Goal: Task Accomplishment & Management: Manage account settings

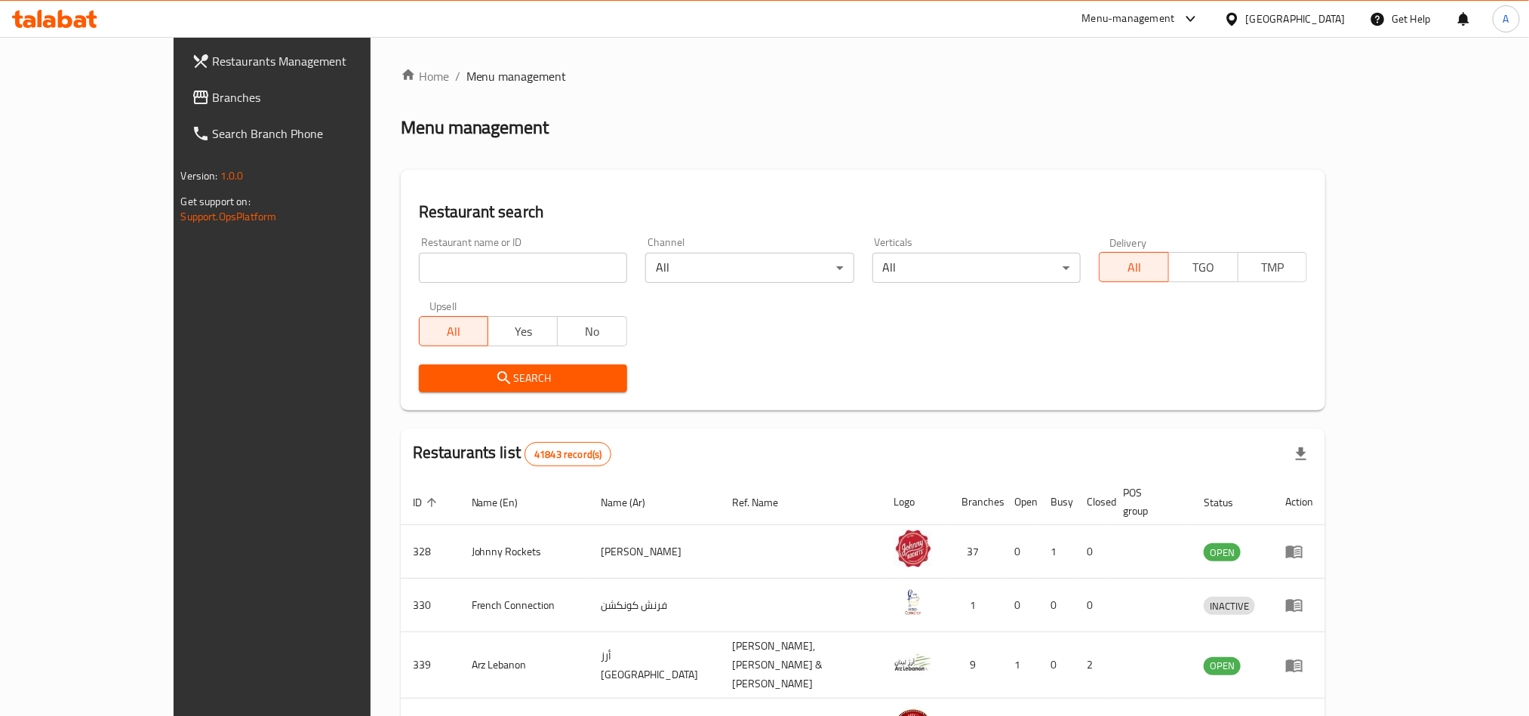
click at [1287, 20] on div "[GEOGRAPHIC_DATA]" at bounding box center [1296, 19] width 100 height 17
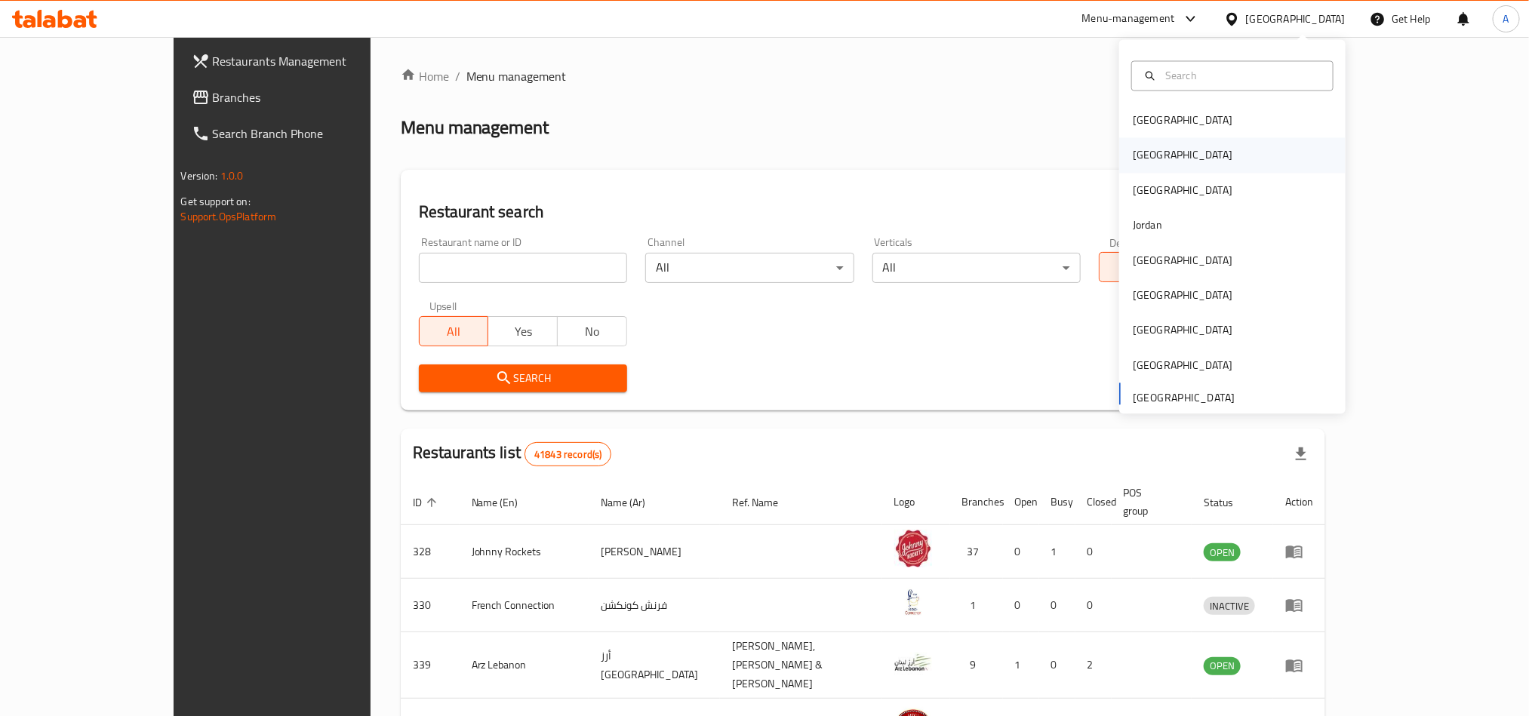
click at [1149, 161] on div "[GEOGRAPHIC_DATA]" at bounding box center [1183, 155] width 124 height 35
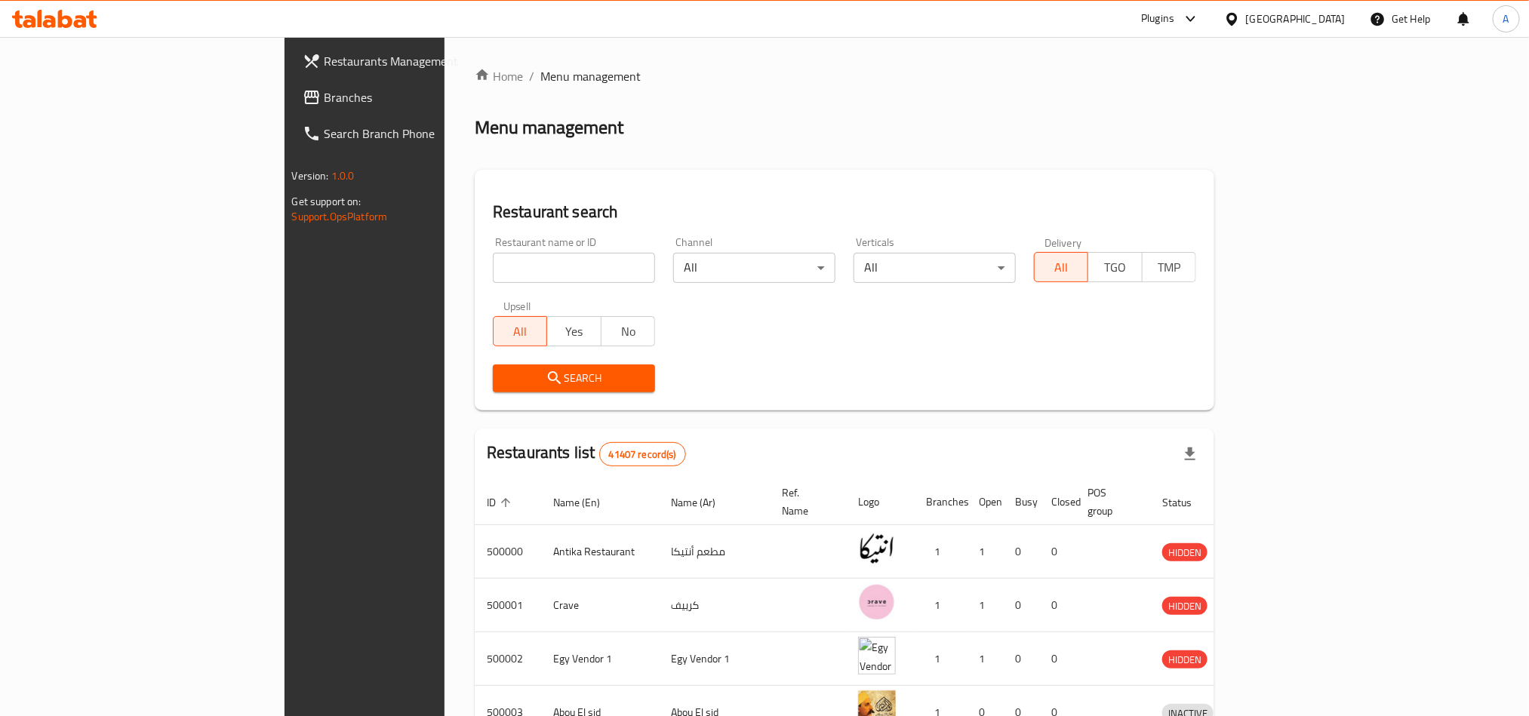
click at [493, 259] on input "search" at bounding box center [574, 268] width 162 height 30
paste input "510587"
type input "510587"
click at [505, 379] on span "Search" at bounding box center [574, 378] width 138 height 19
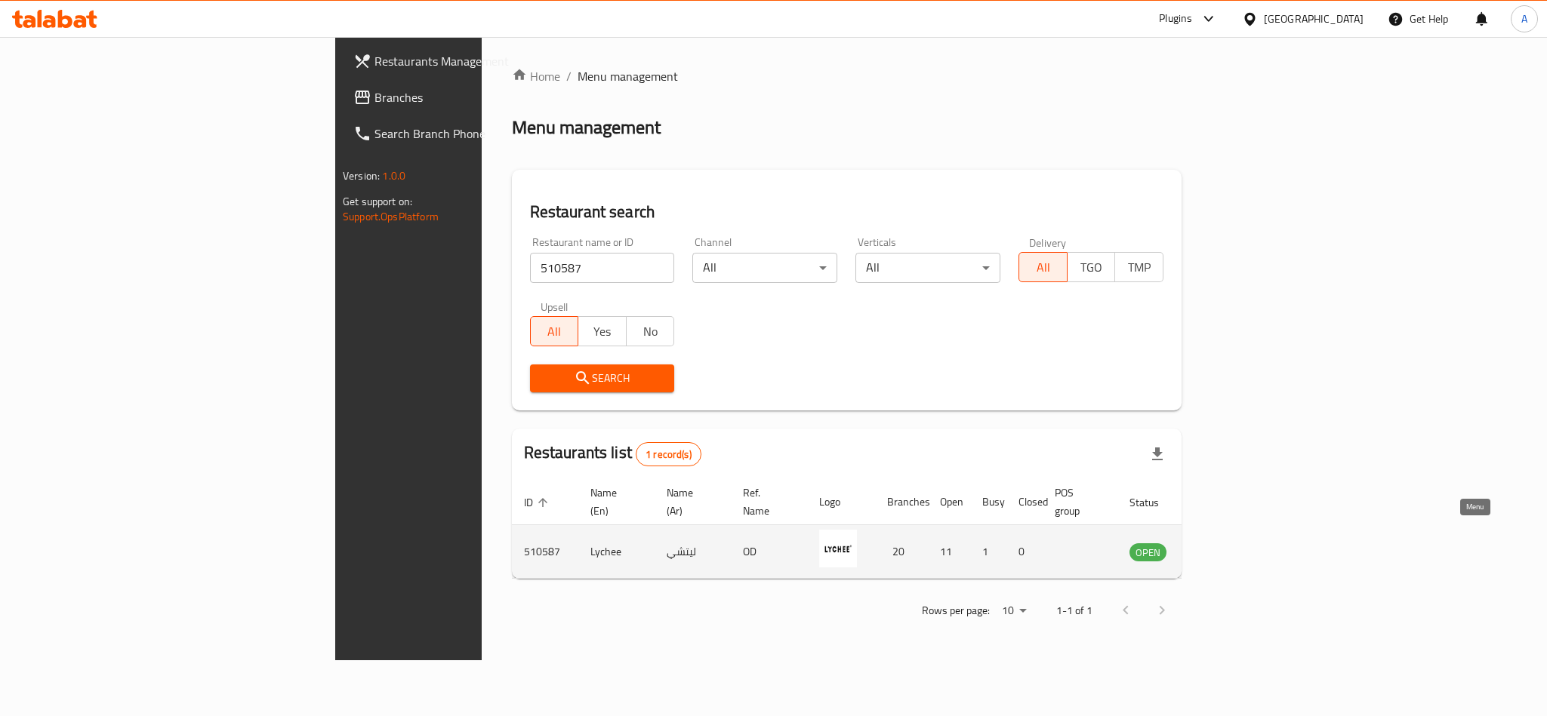
click at [1236, 543] on link "enhanced table" at bounding box center [1222, 552] width 28 height 18
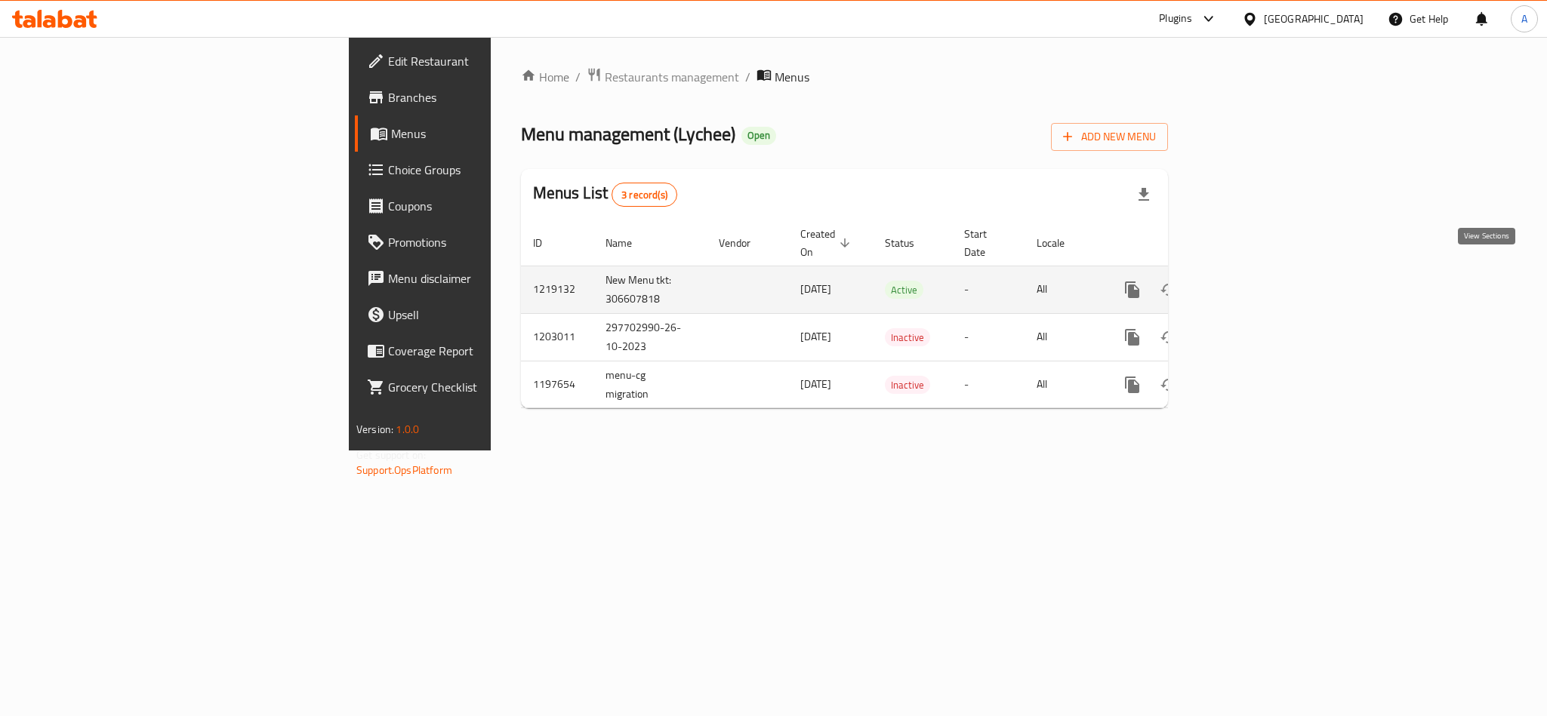
click at [1248, 283] on icon "enhanced table" at bounding box center [1241, 290] width 14 height 14
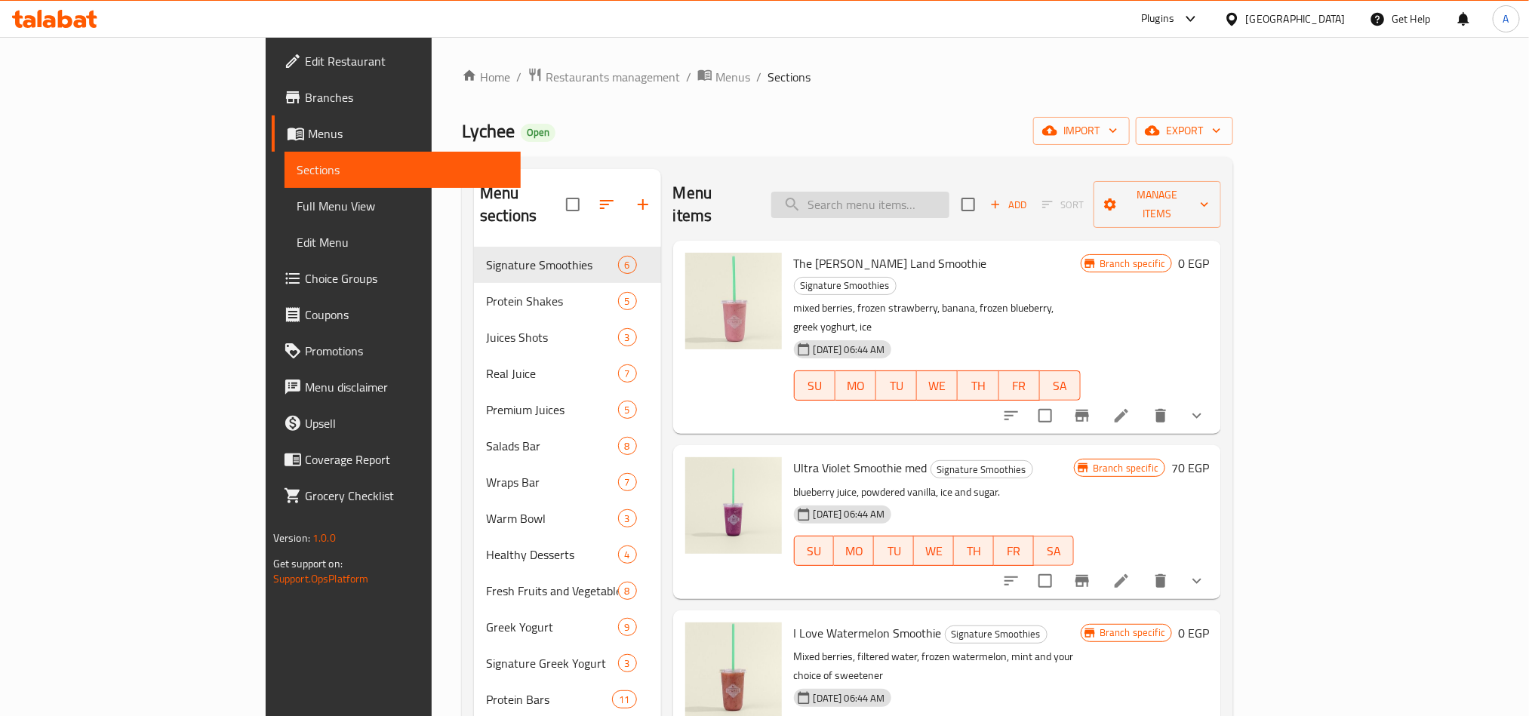
click at [950, 198] on input "search" at bounding box center [860, 205] width 178 height 26
paste input "pre- cut pomegranate 12o"
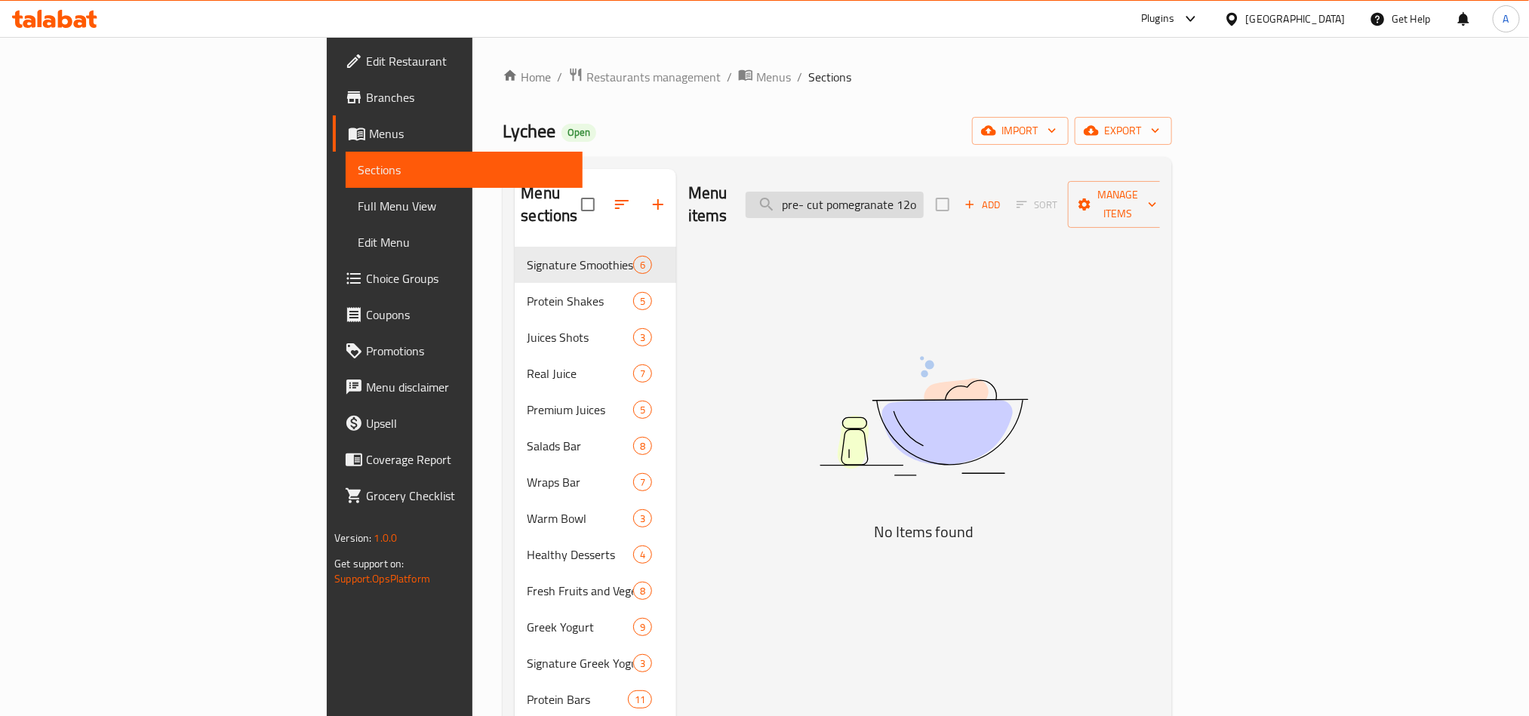
click at [907, 202] on input "pre- cut pomegranate 12o" at bounding box center [835, 205] width 178 height 26
click at [924, 195] on input "pre- cut pomegranate 12o" at bounding box center [835, 205] width 178 height 26
click at [924, 197] on input "pre- cut pomegranate 12o" at bounding box center [835, 205] width 178 height 26
click at [924, 192] on input "ut pomegranate 12o" at bounding box center [835, 205] width 178 height 26
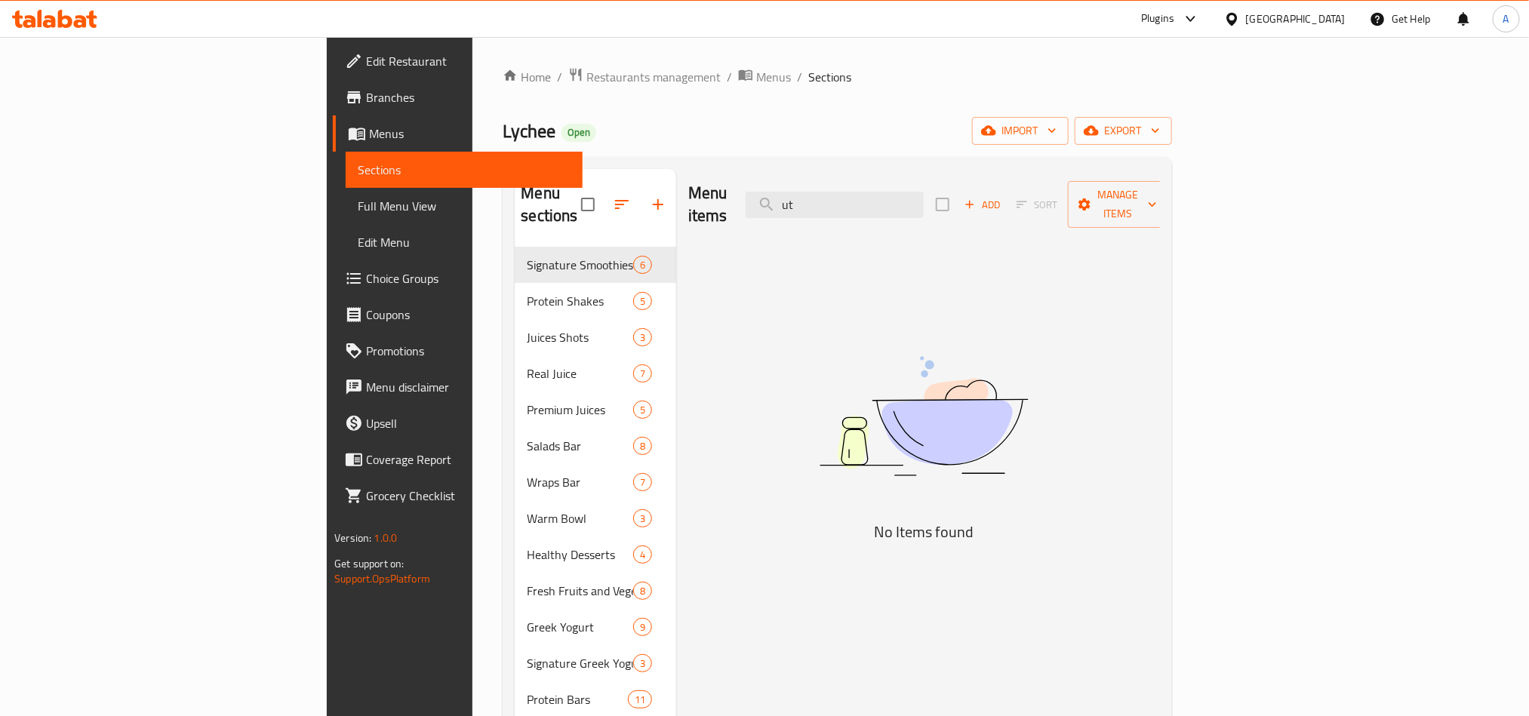
type input "u"
click at [366, 272] on span "Choice Groups" at bounding box center [468, 278] width 204 height 18
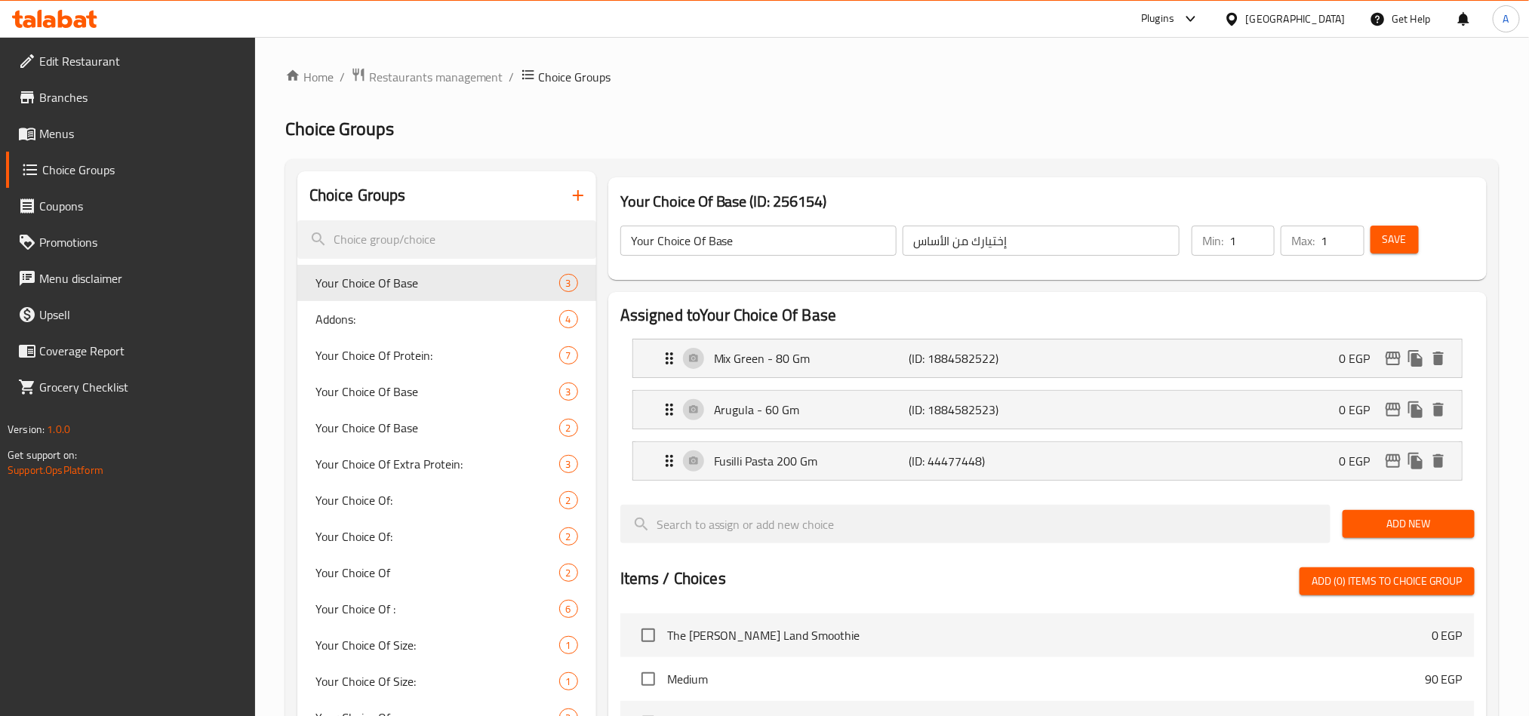
click at [463, 216] on div "Choice Groups" at bounding box center [446, 195] width 299 height 49
click at [449, 243] on input "search" at bounding box center [446, 239] width 299 height 38
paste input "cut pomegranate 12oz"
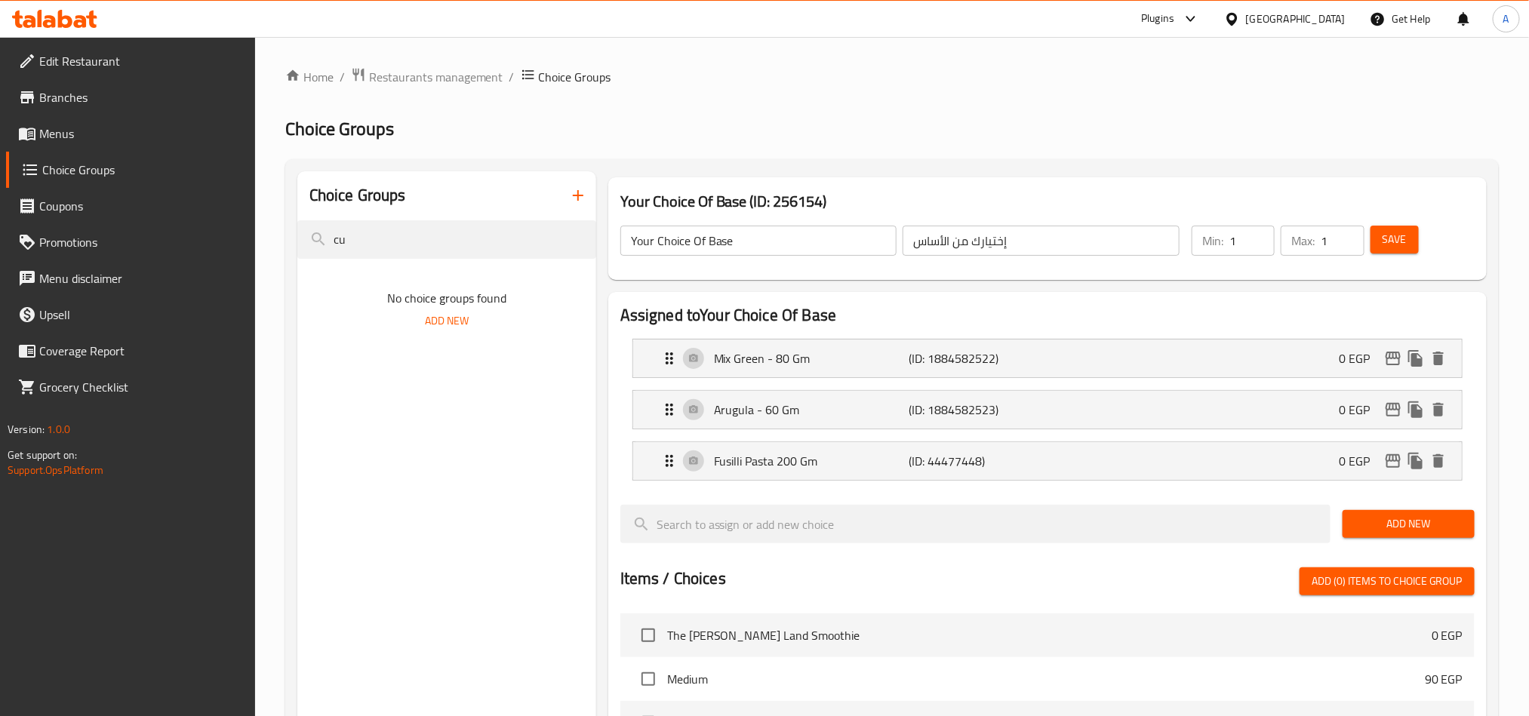
type input "c"
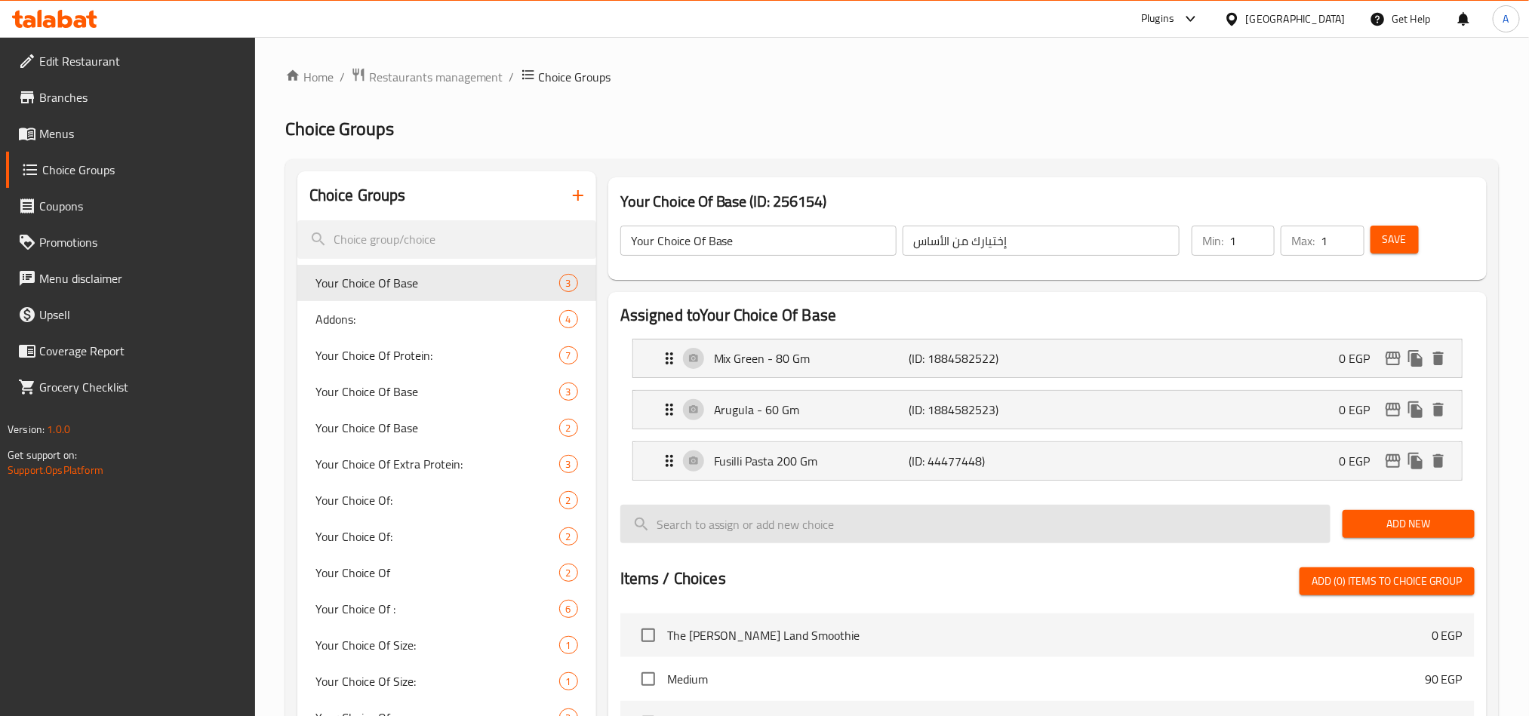
scroll to position [340, 0]
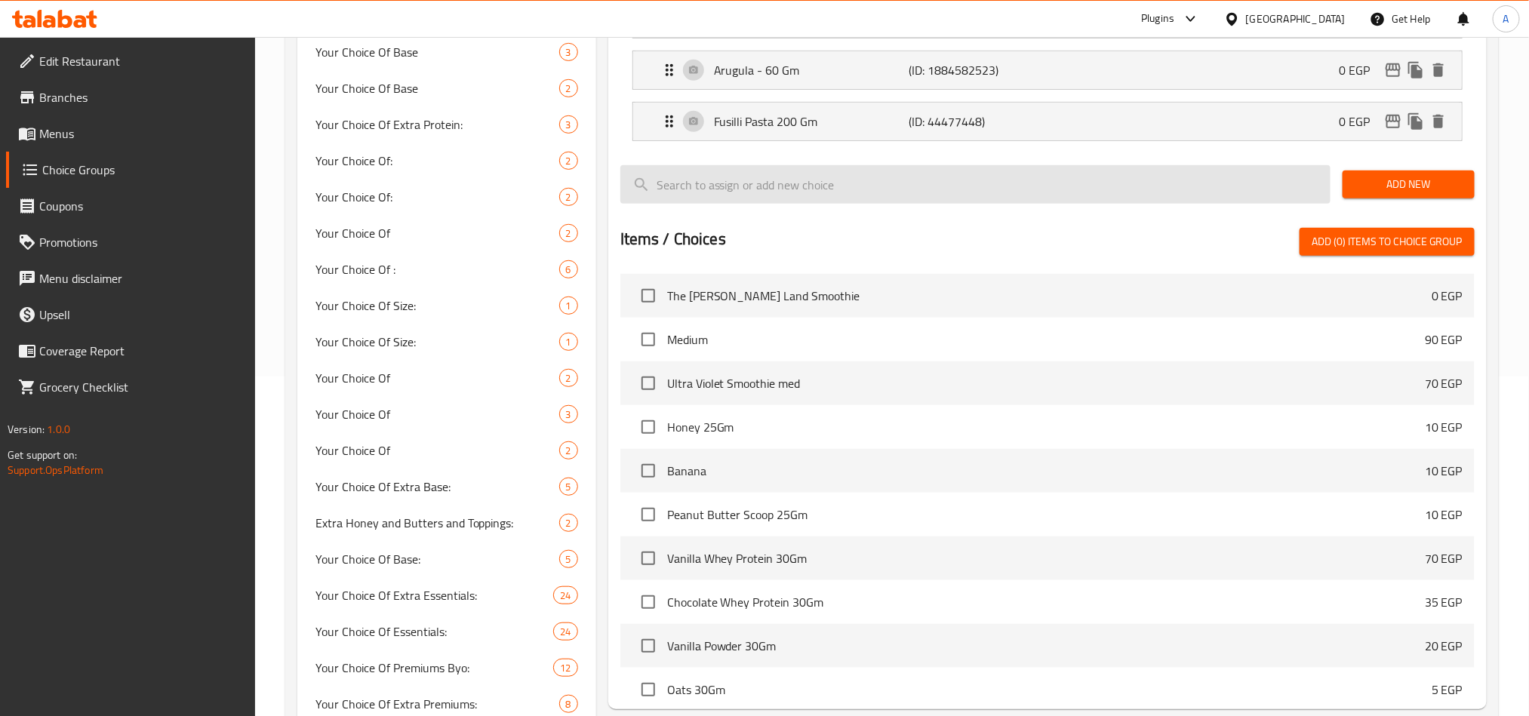
click at [756, 197] on input "search" at bounding box center [975, 184] width 710 height 38
paste input "cut pomegranate 12oz"
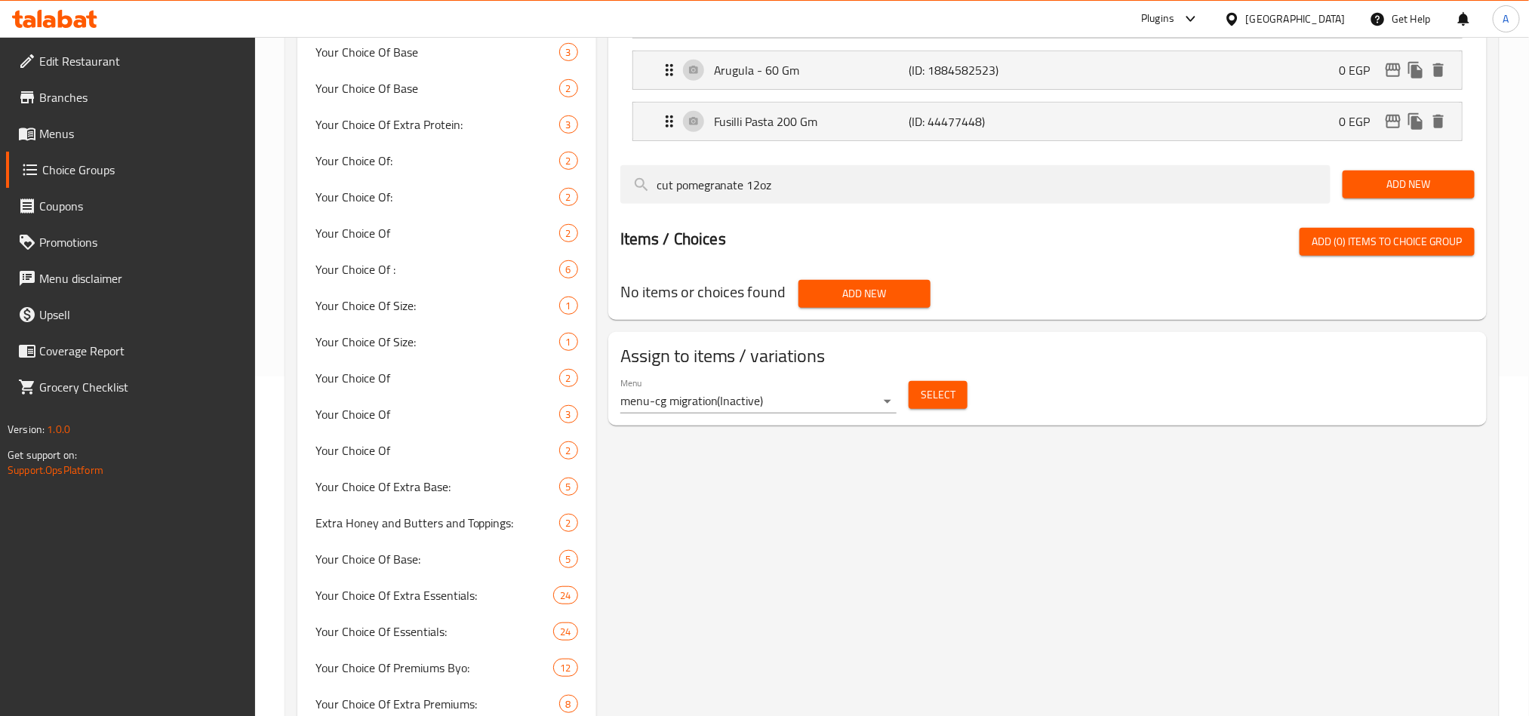
type input "cut pomegranate 12oz"
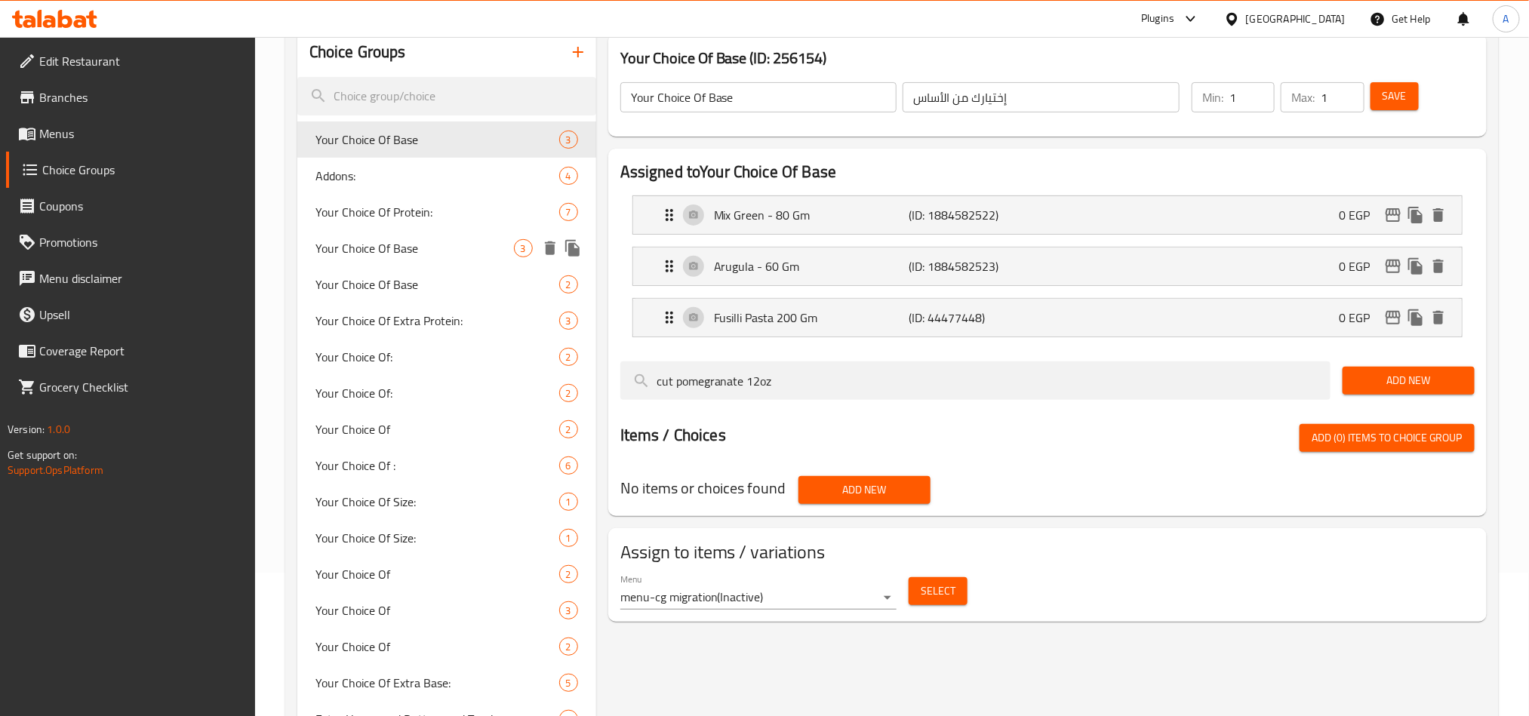
scroll to position [0, 0]
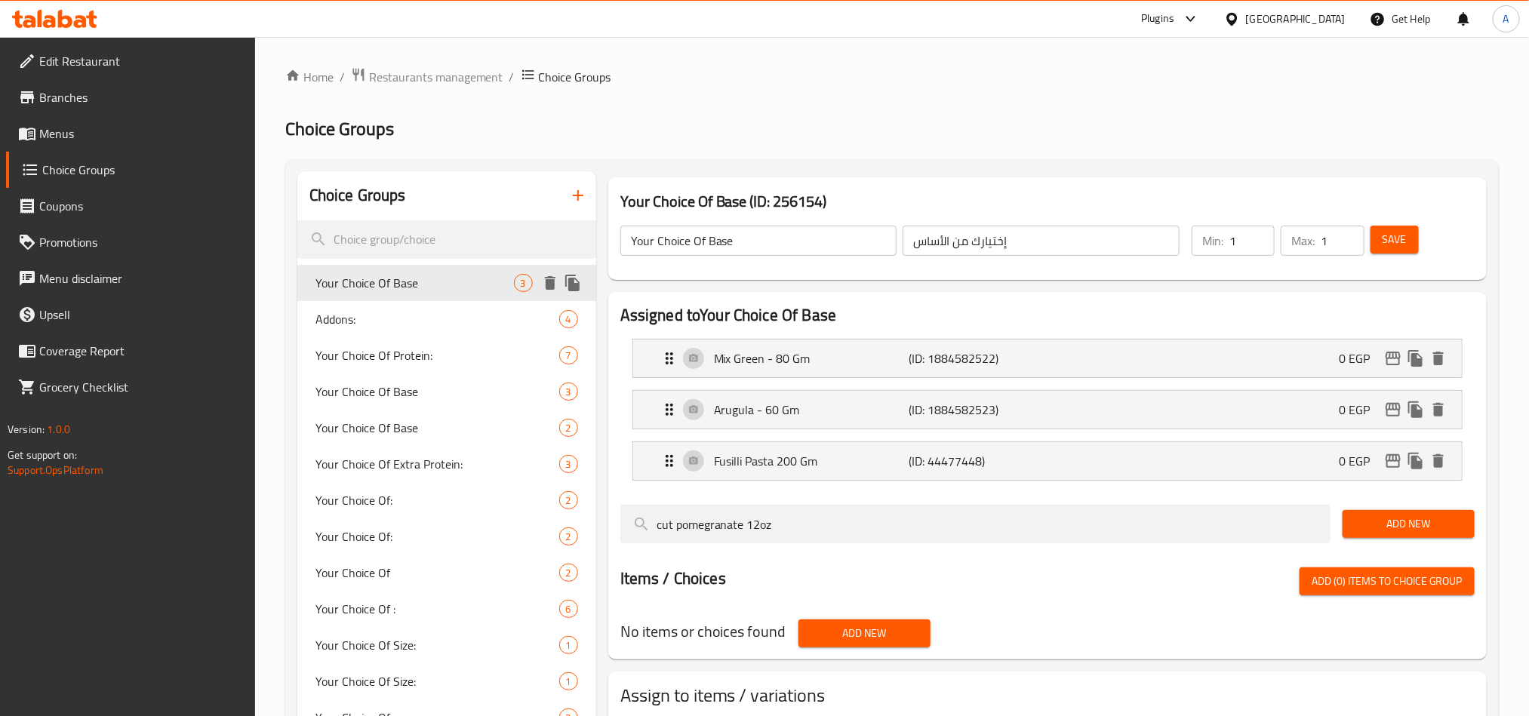
click at [422, 290] on span "Your Choice Of Base" at bounding box center [415, 283] width 199 height 18
click at [363, 282] on span "Your Choice Of Base" at bounding box center [415, 283] width 199 height 18
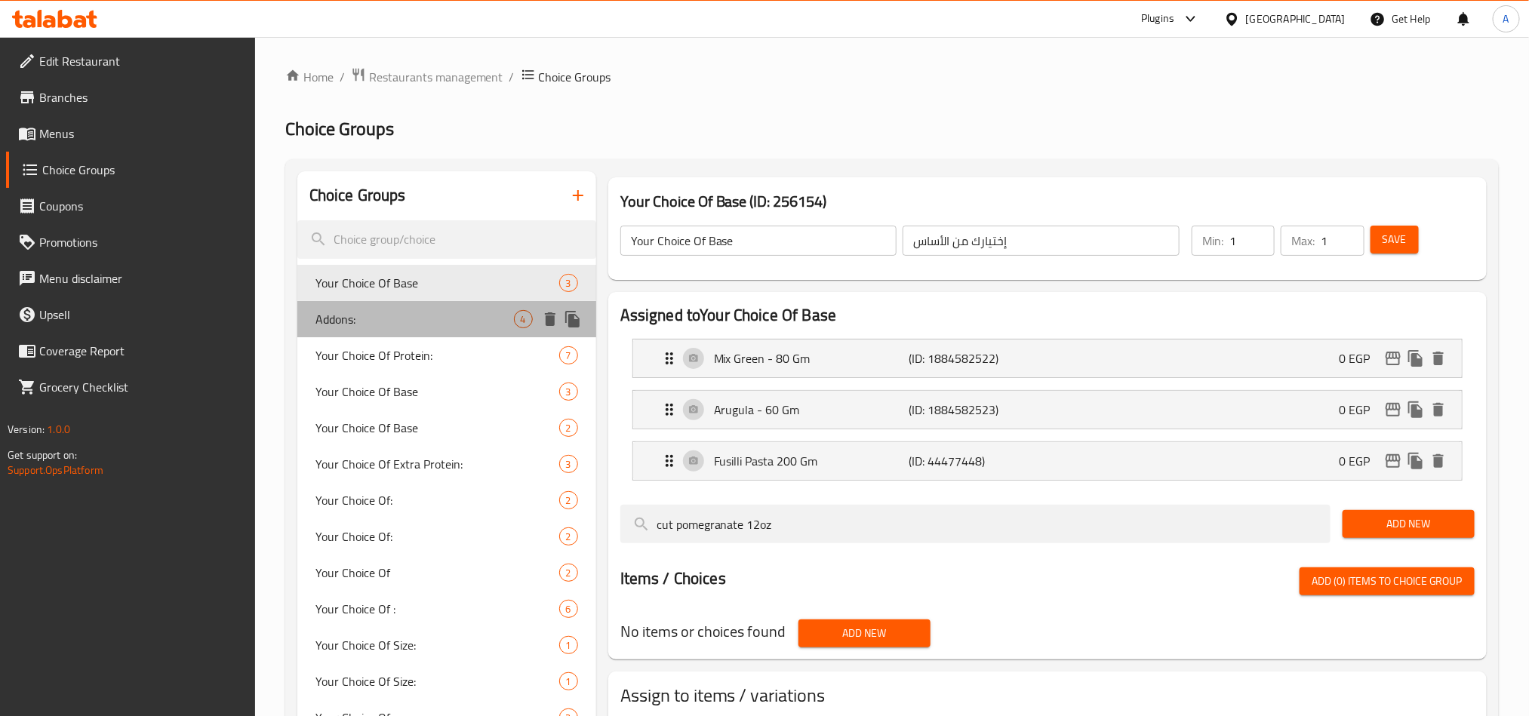
click at [362, 320] on span "Addons:" at bounding box center [415, 319] width 199 height 18
type input "Addons:"
type input "اضافات:"
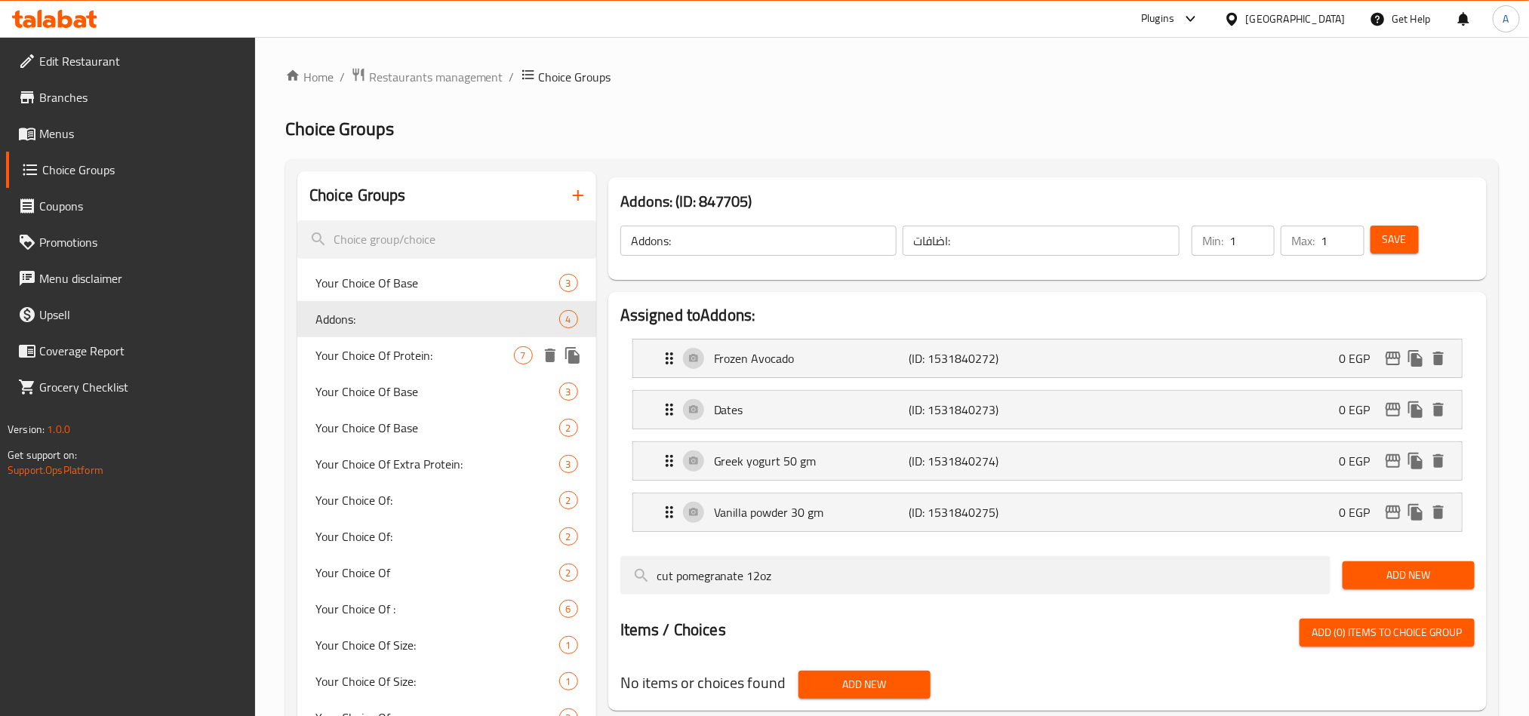
click at [354, 360] on span "Your Choice Of Protein:" at bounding box center [415, 355] width 199 height 18
type input "Your Choice Of Protein:"
type input "اختيارك من البروتين:"
type input "2"
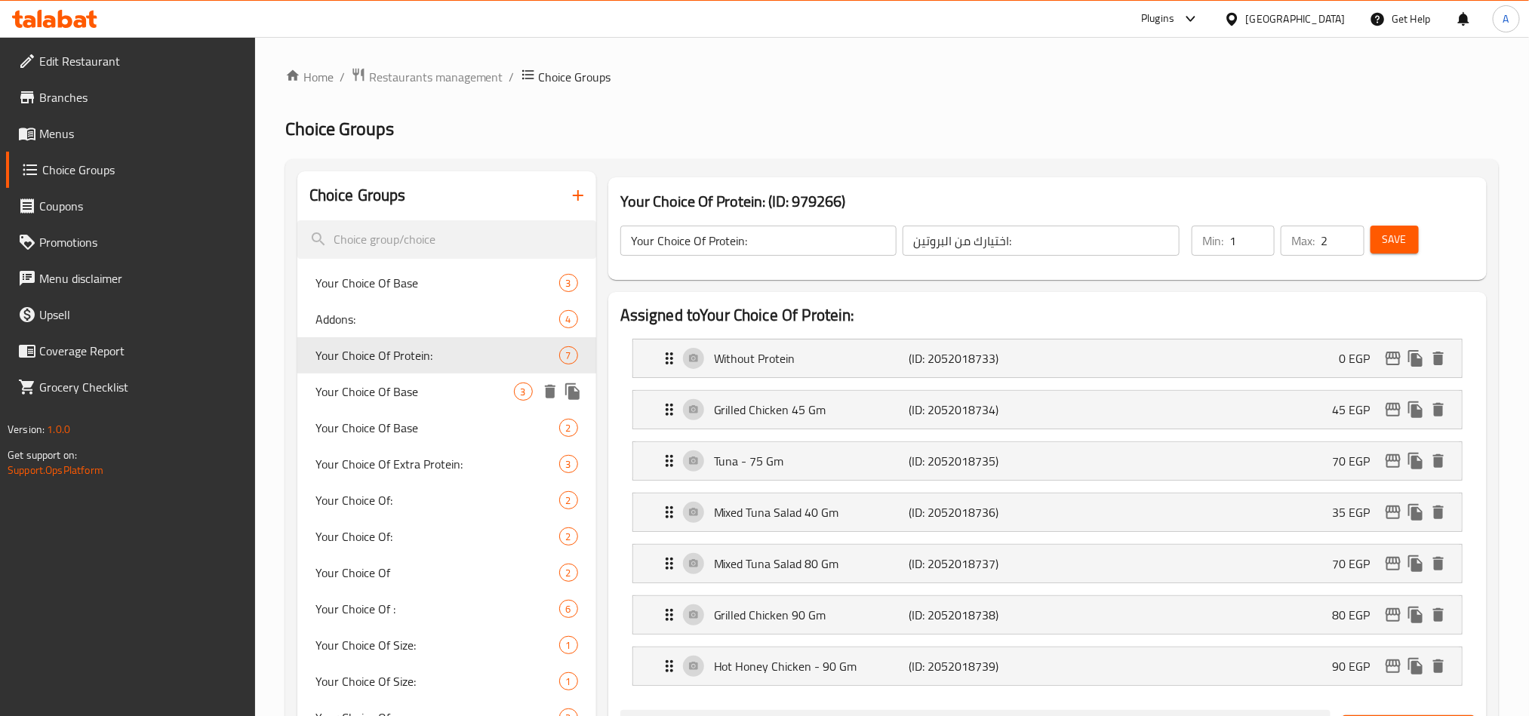
scroll to position [113, 0]
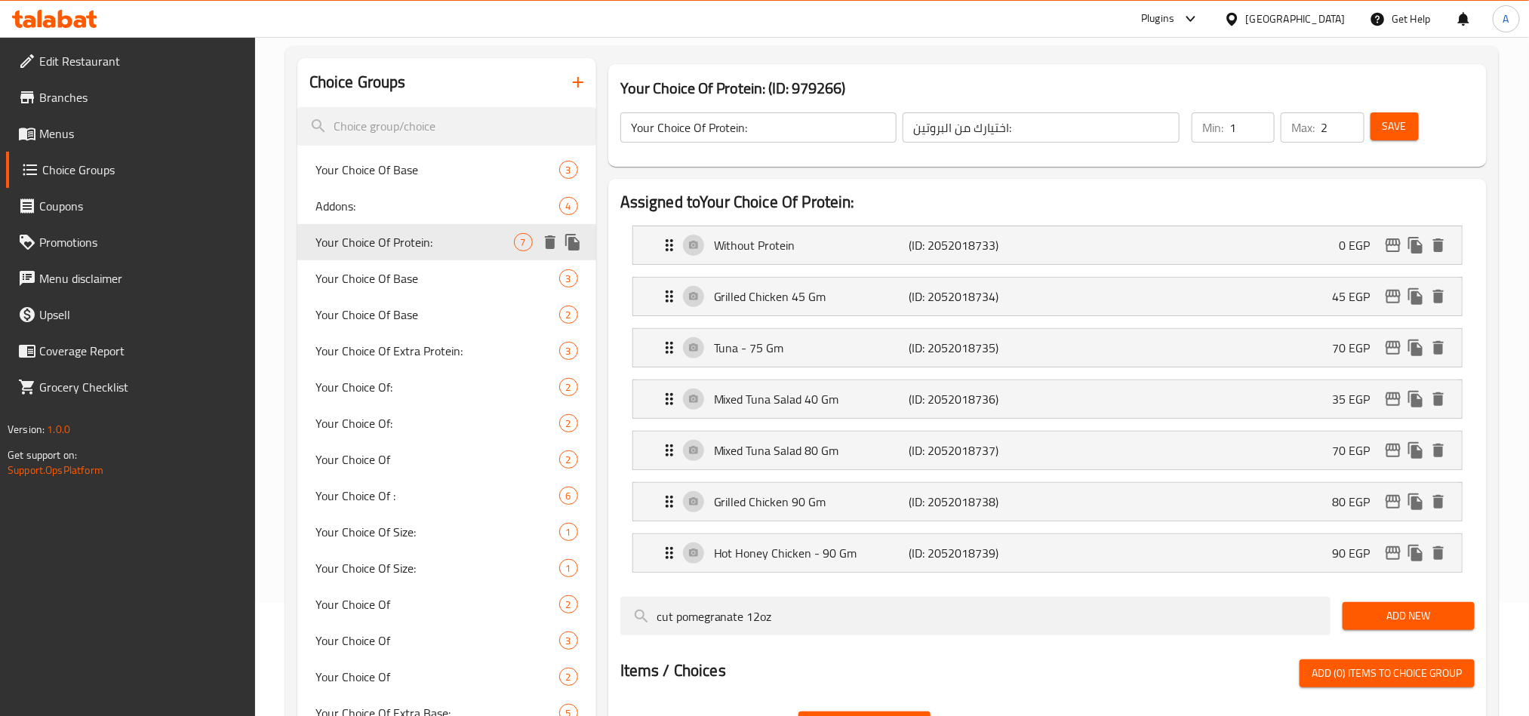
click at [380, 251] on span "Your Choice Of Protein:" at bounding box center [415, 242] width 199 height 18
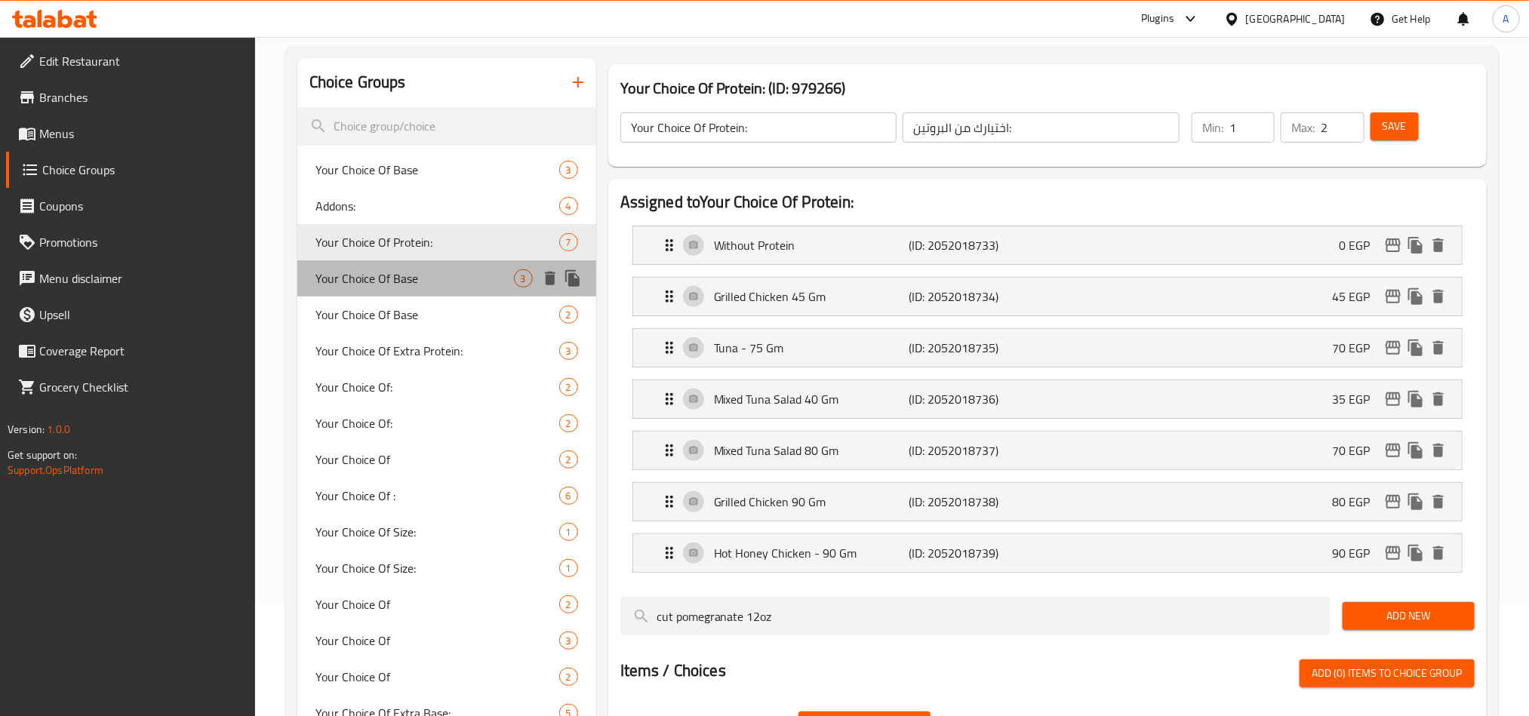
click at [379, 288] on span "Your Choice Of Base" at bounding box center [415, 278] width 199 height 18
type input "Your Choice Of Base"
type input "إختيارك من الأساس"
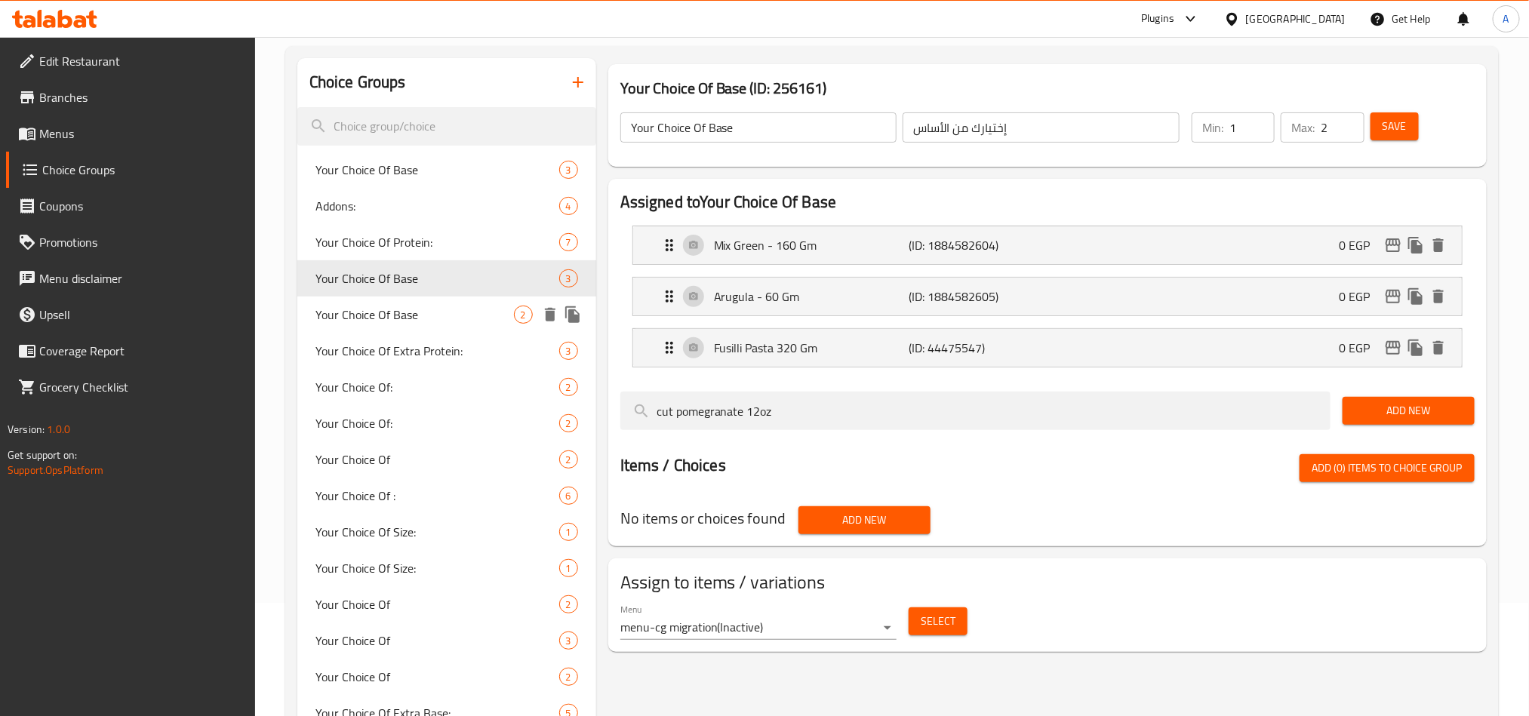
click at [376, 306] on span "Your Choice Of Base" at bounding box center [415, 315] width 199 height 18
type input "0"
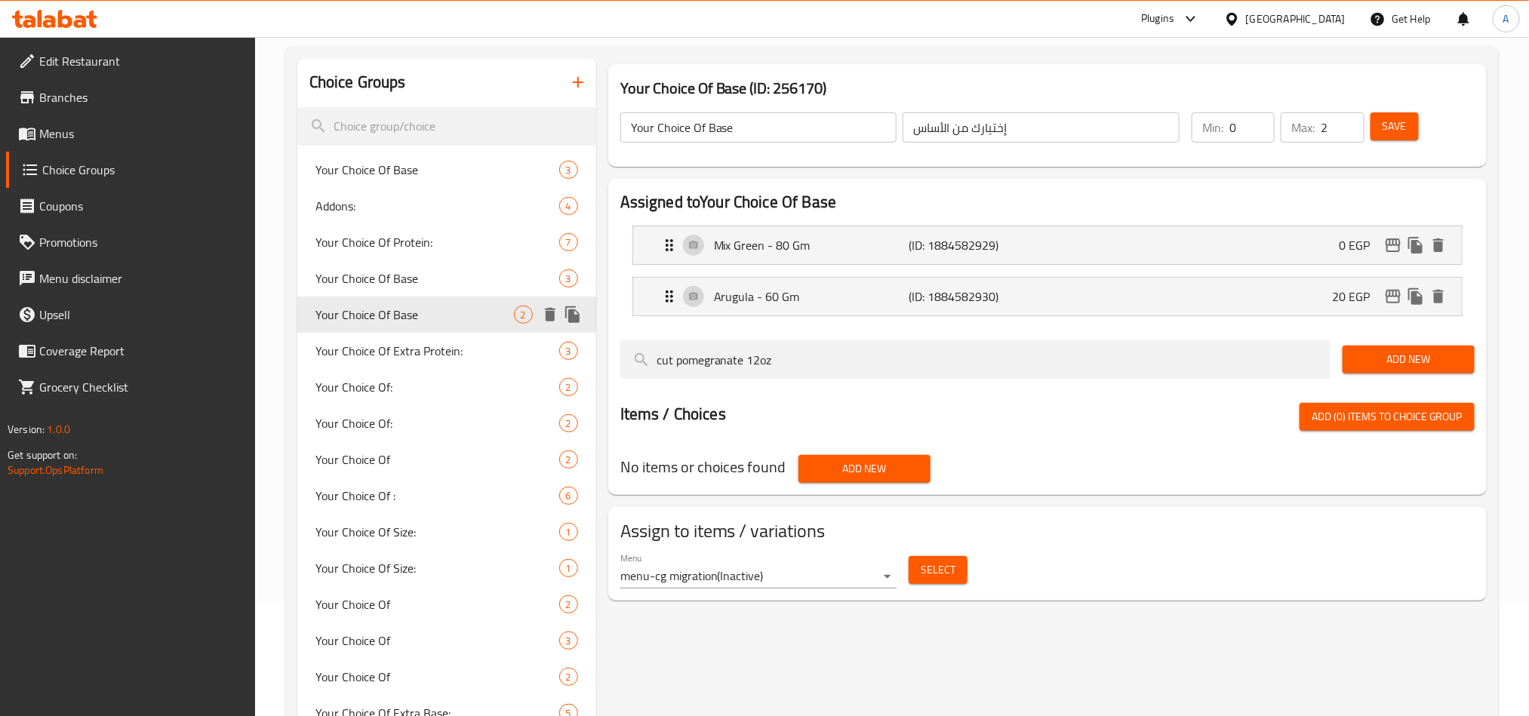
click at [380, 318] on span "Your Choice Of Base" at bounding box center [415, 315] width 199 height 18
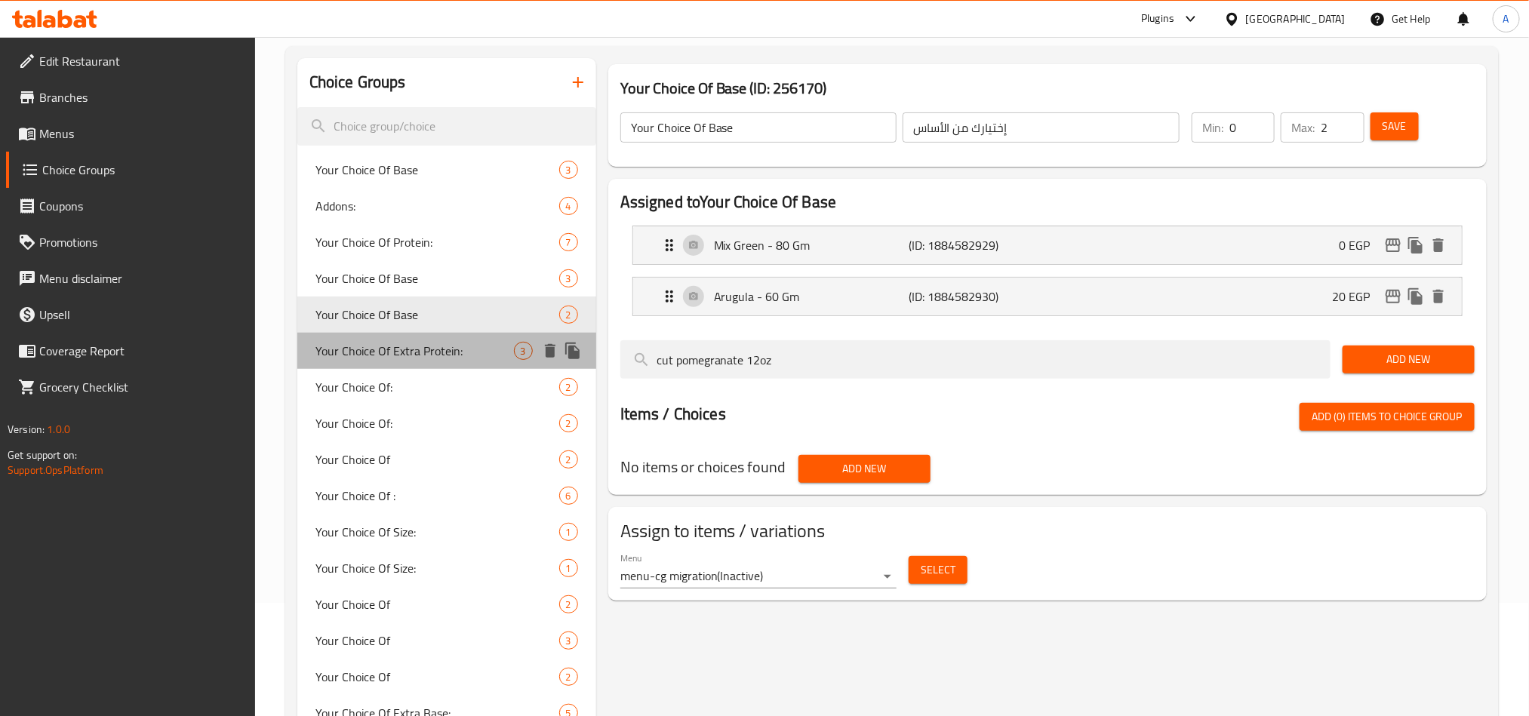
click at [374, 346] on span "Your Choice Of Extra Protein:" at bounding box center [415, 351] width 199 height 18
type input "Your Choice Of Extra Protein:"
type input "اختيارك من [DEMOGRAPHIC_DATA] [DEMOGRAPHIC_DATA]:"
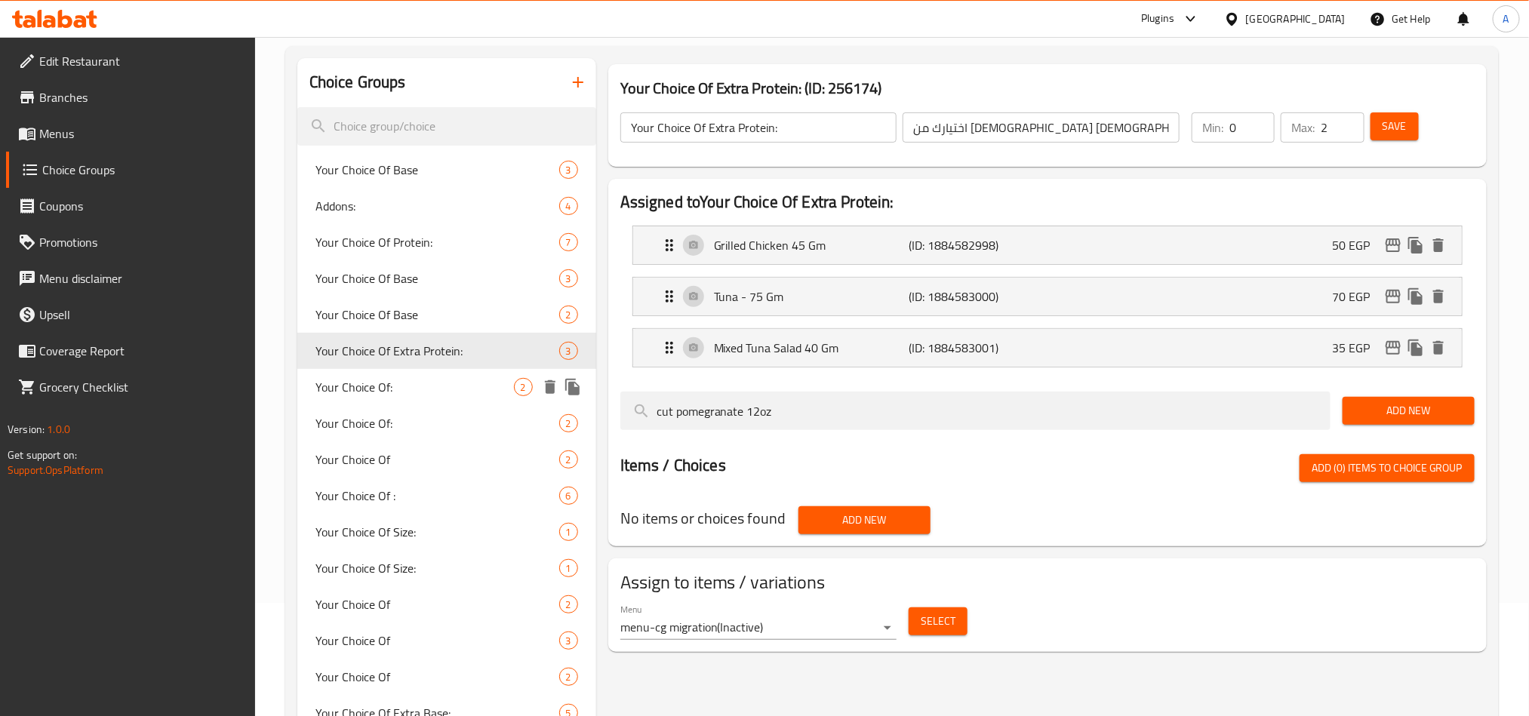
click at [374, 385] on span "Your Choice Of:" at bounding box center [415, 387] width 199 height 18
type input "Your Choice Of:"
type input "اختيارك من:"
type input "1"
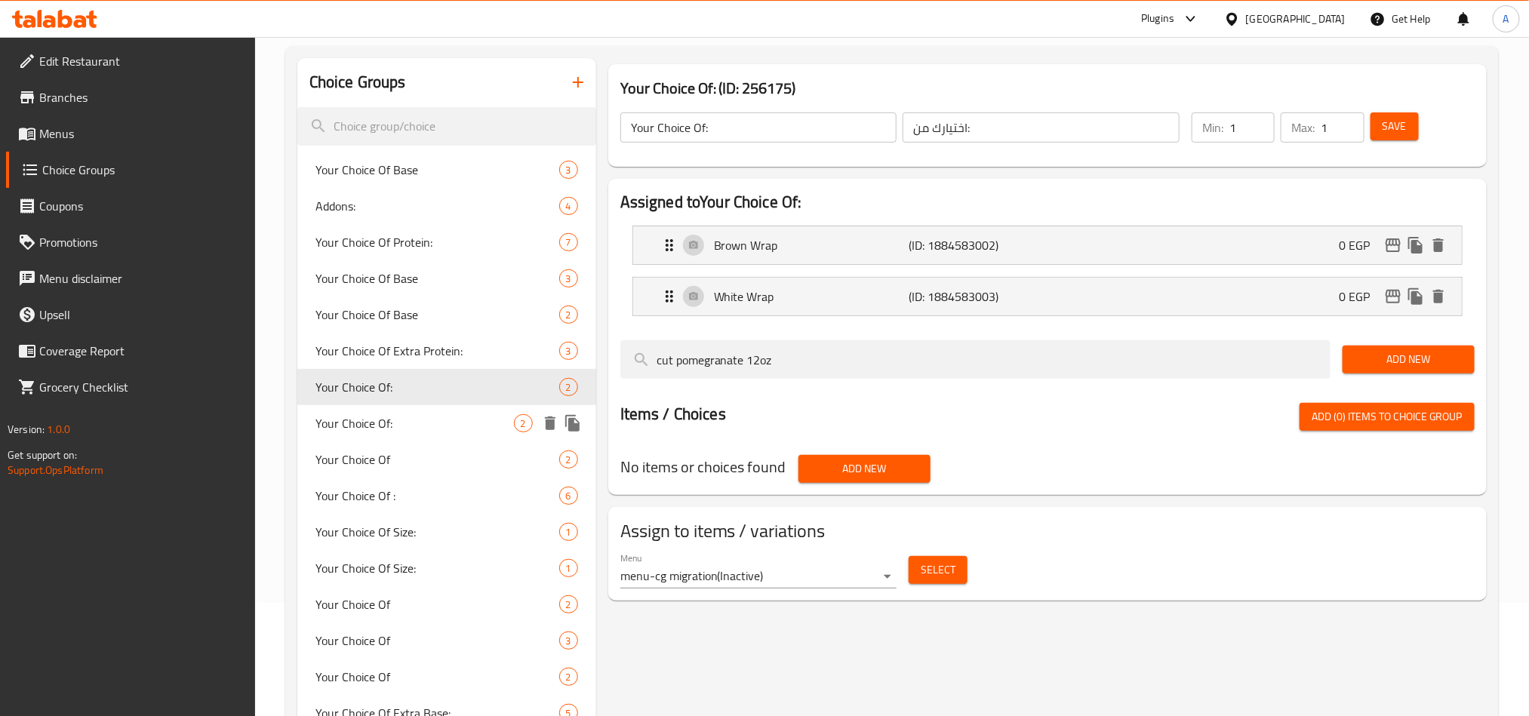
click at [363, 414] on span "Your Choice Of:" at bounding box center [415, 423] width 199 height 18
type input "إختيارك من:"
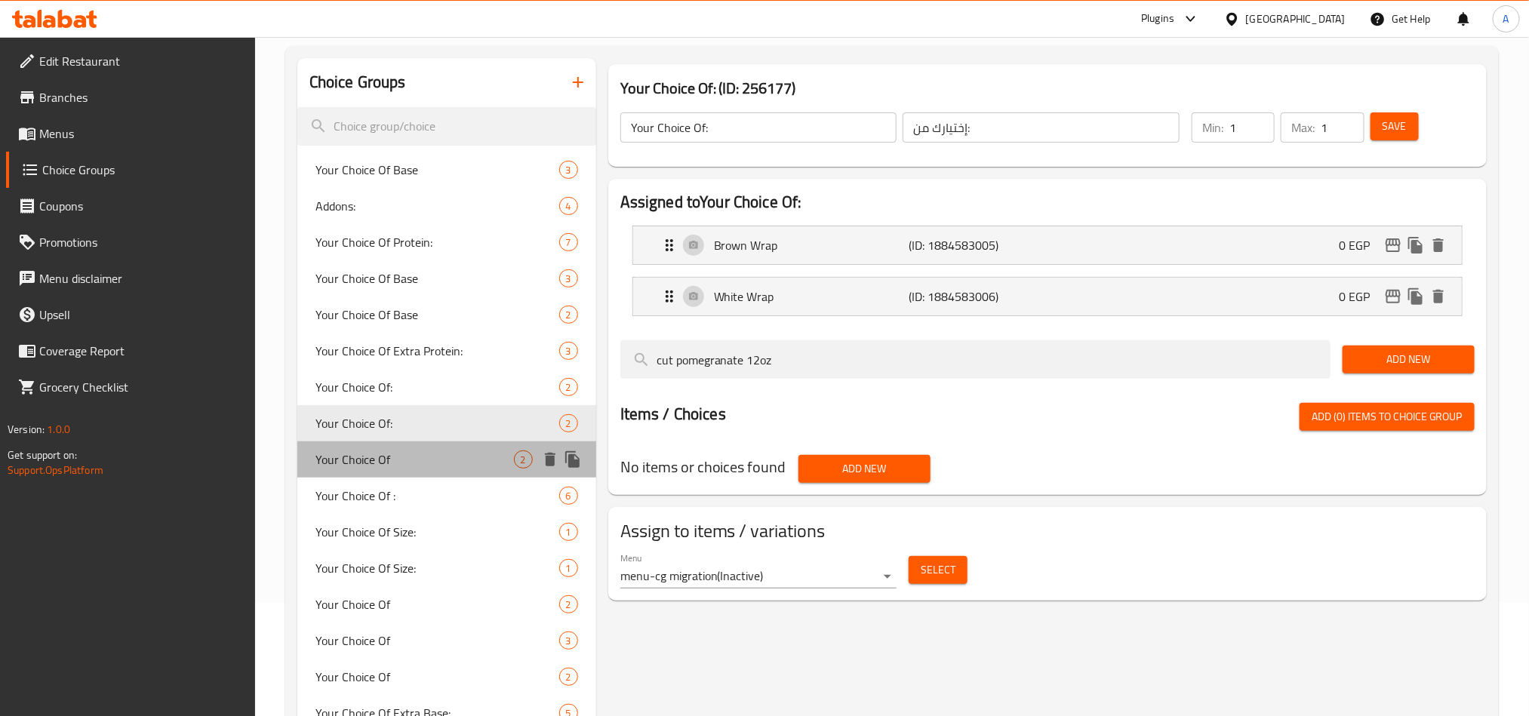
click at [361, 442] on div "Your Choice Of 2" at bounding box center [446, 460] width 299 height 36
type input "Your Choice Of"
type input "اختيارك من"
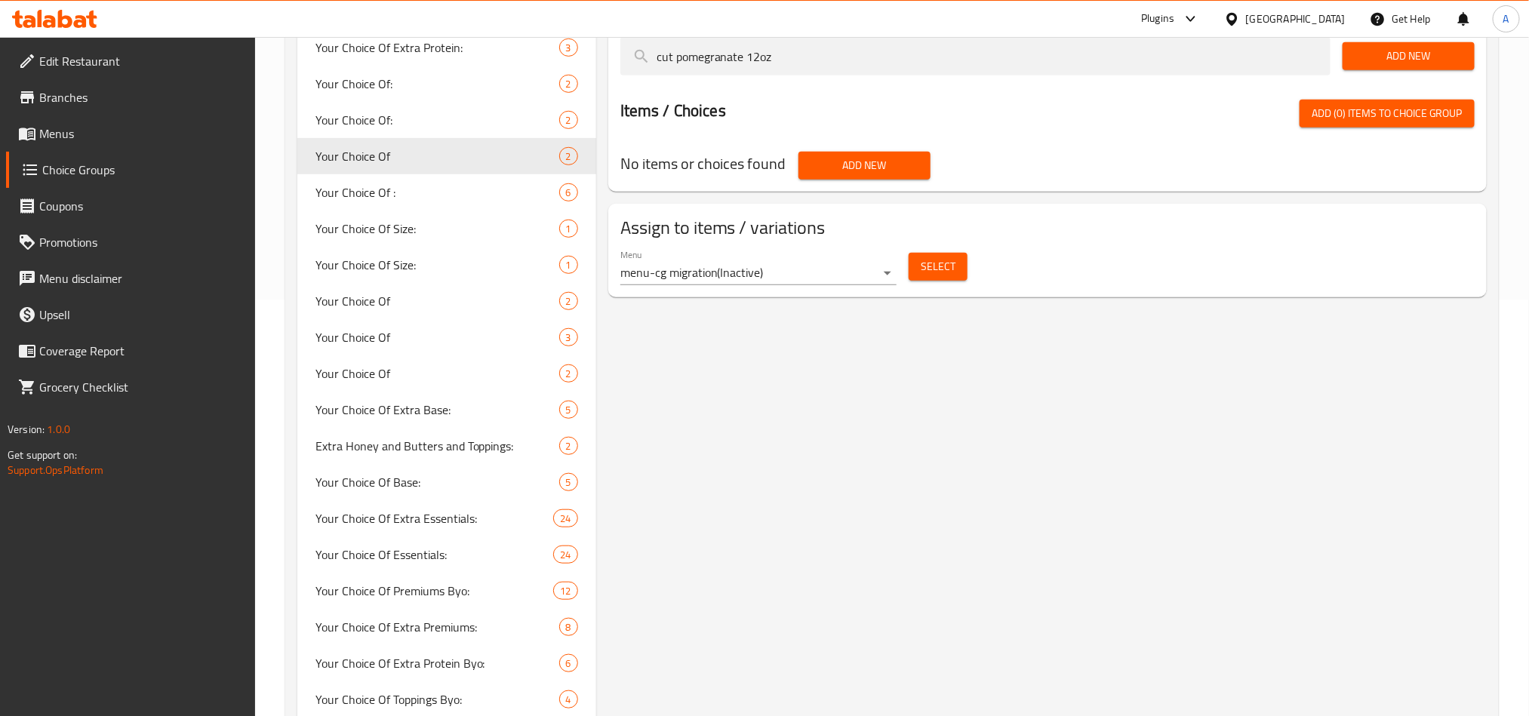
scroll to position [0, 0]
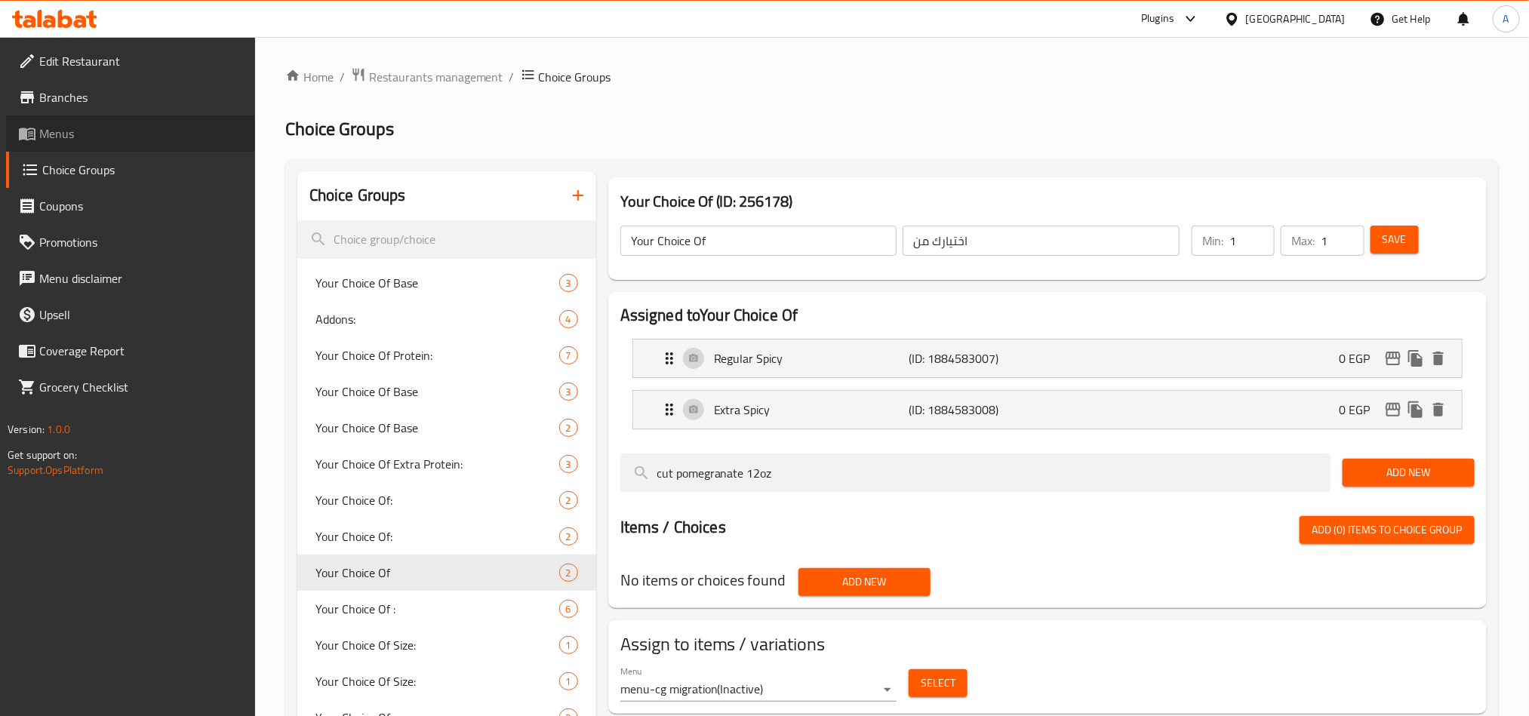
click at [42, 127] on span "Menus" at bounding box center [141, 134] width 204 height 18
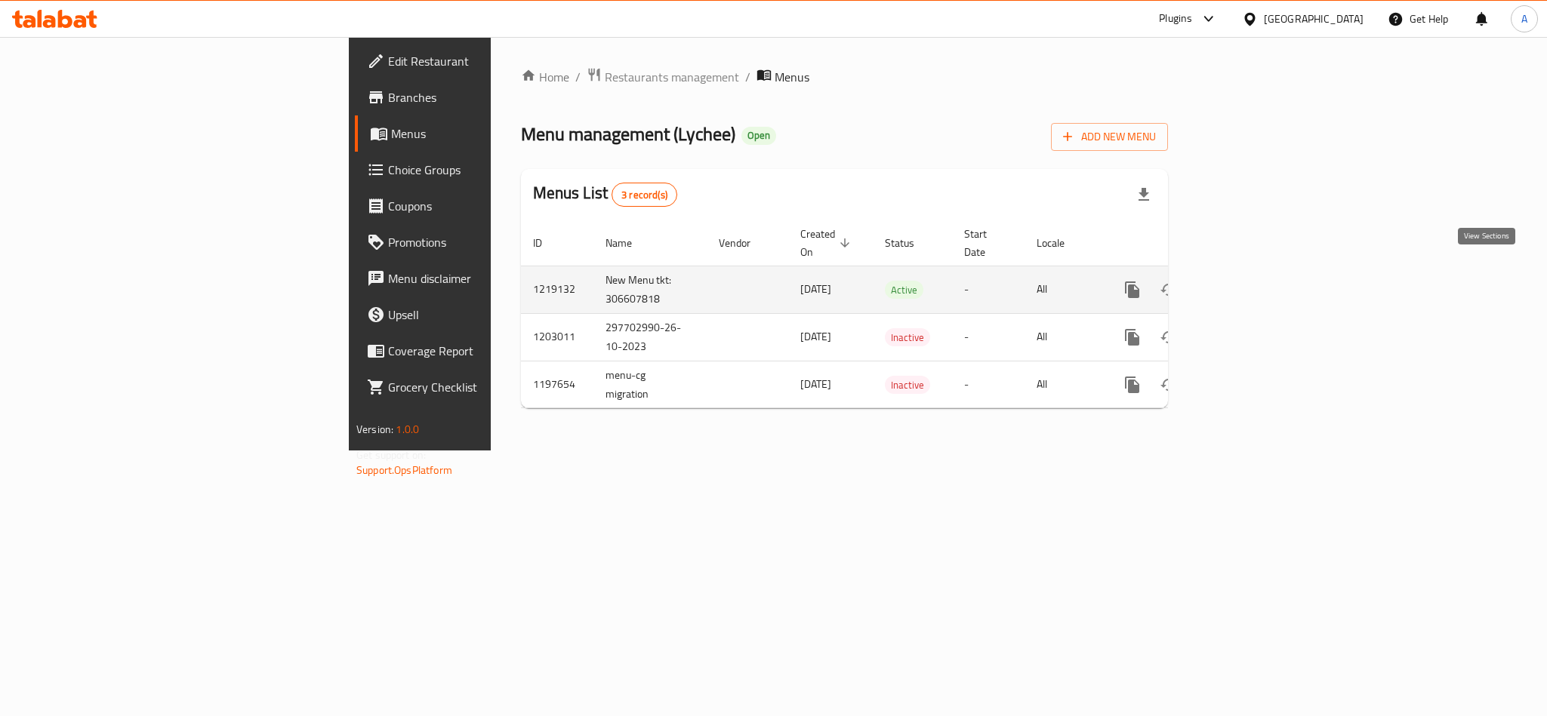
click at [1250, 281] on icon "enhanced table" at bounding box center [1241, 290] width 18 height 18
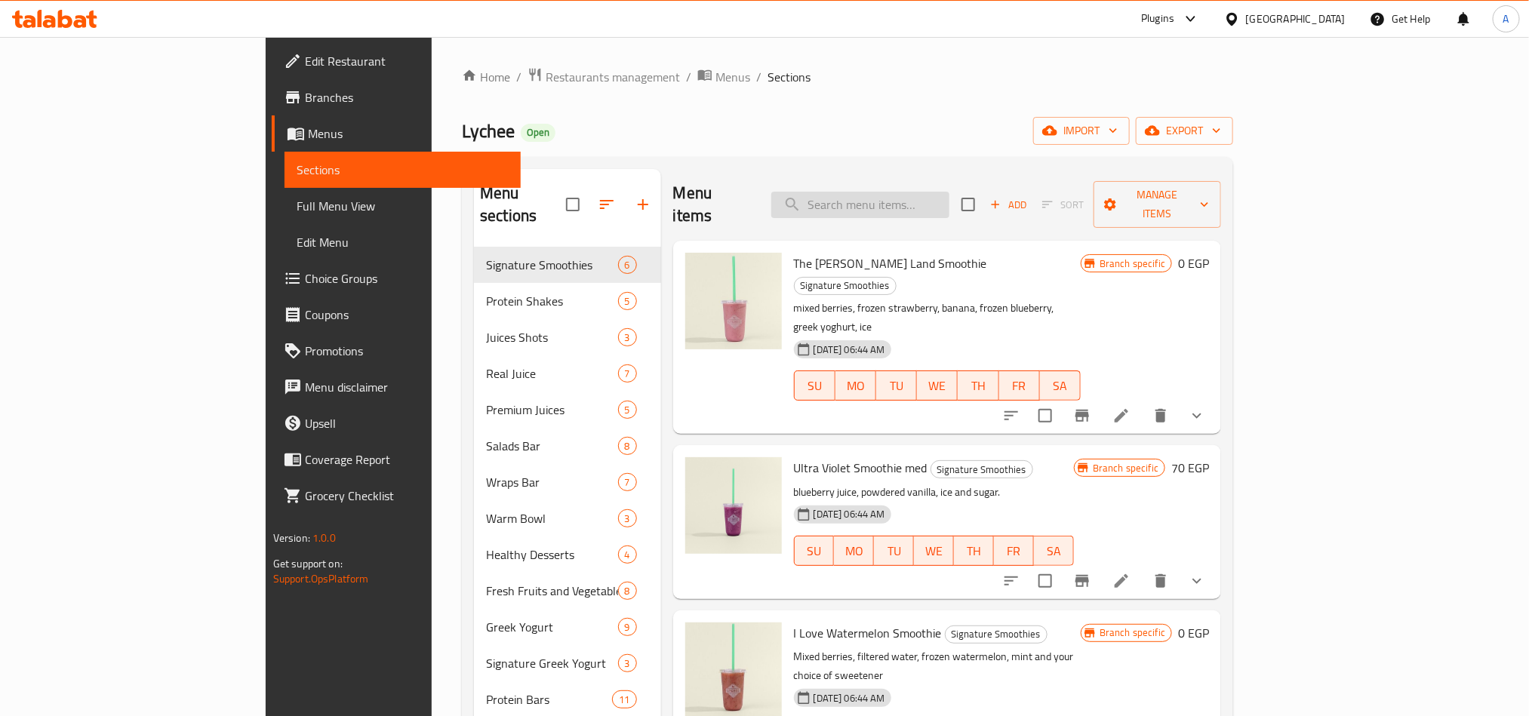
click at [950, 192] on input "search" at bounding box center [860, 205] width 178 height 26
paste input "go man-go salad"
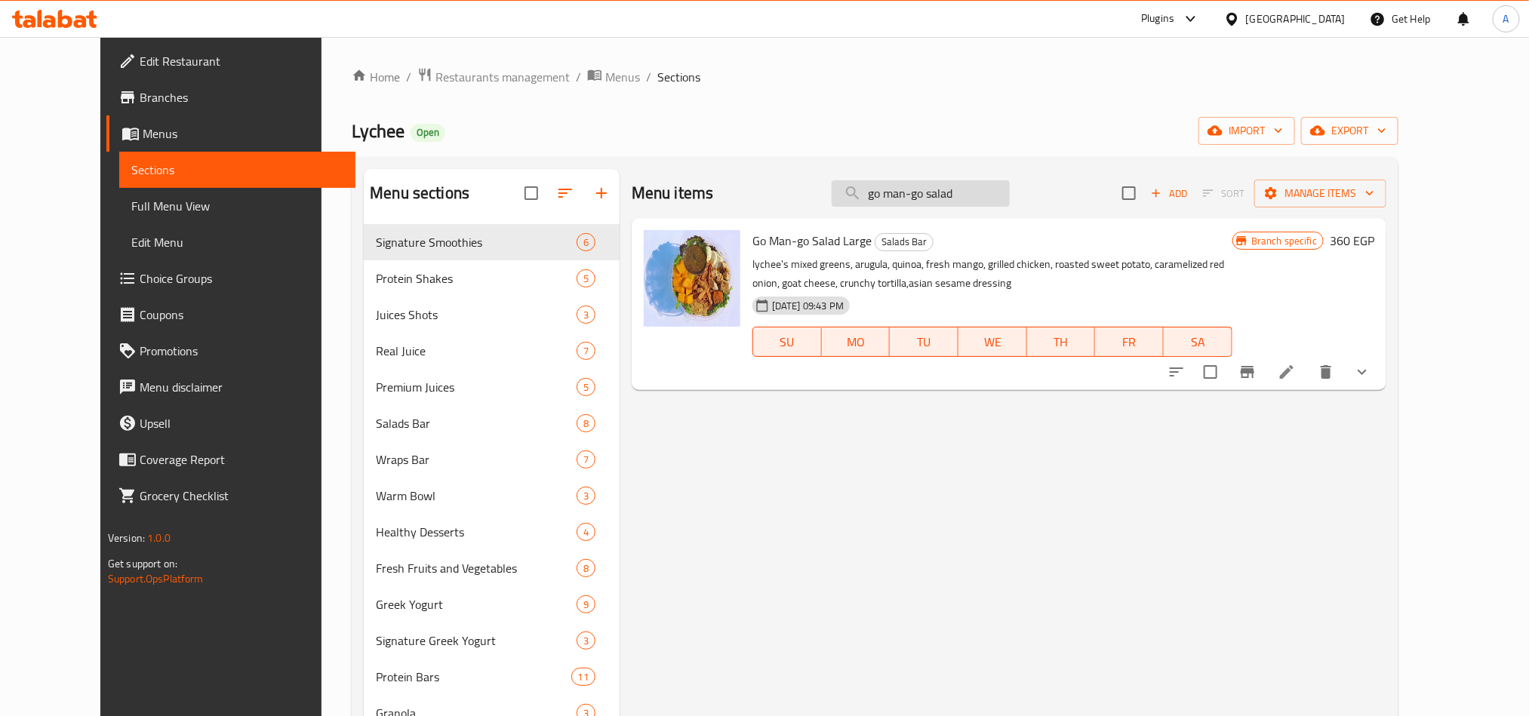
click at [980, 195] on input "go man-go salad" at bounding box center [921, 193] width 178 height 26
paste input "peach please"
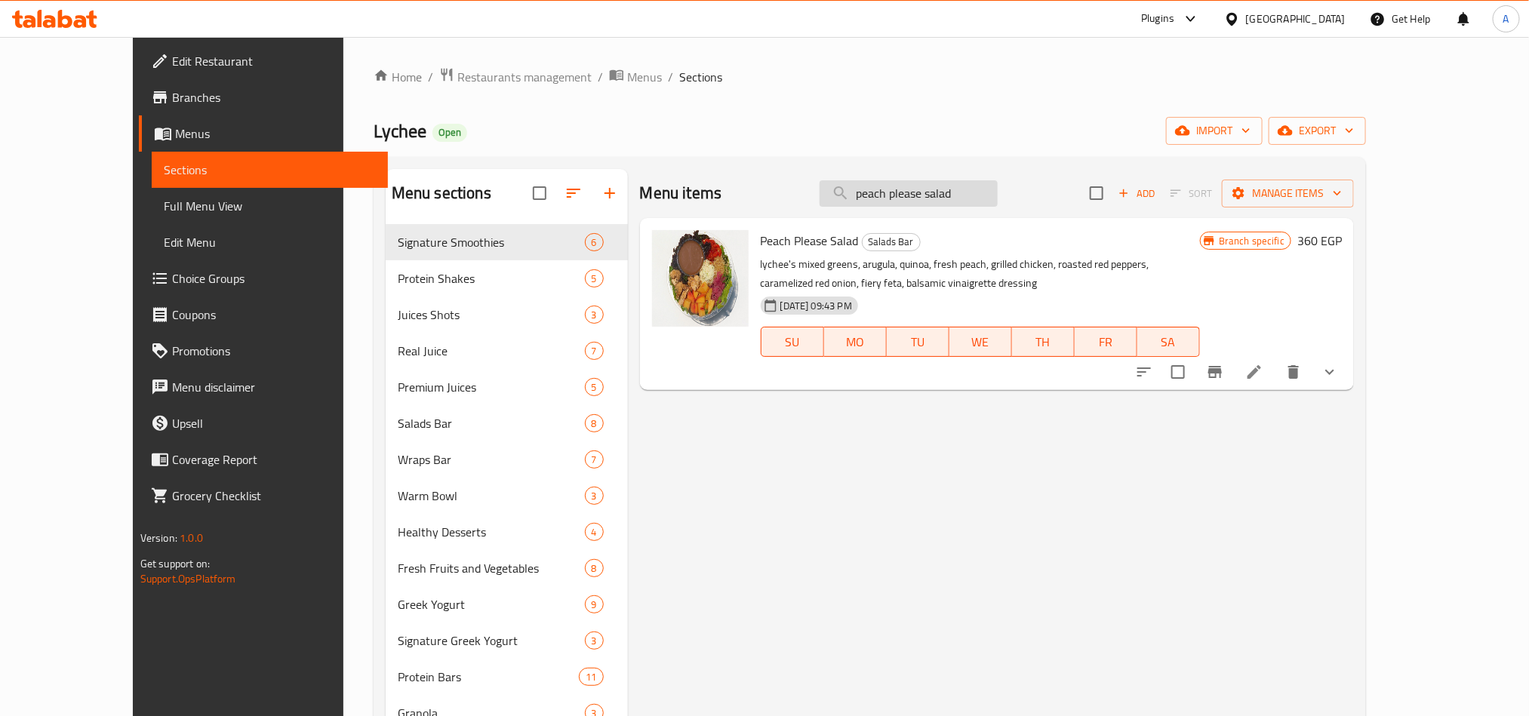
click at [981, 199] on input "peach please salad" at bounding box center [909, 193] width 178 height 26
paste input "re-cut dates 12oz"
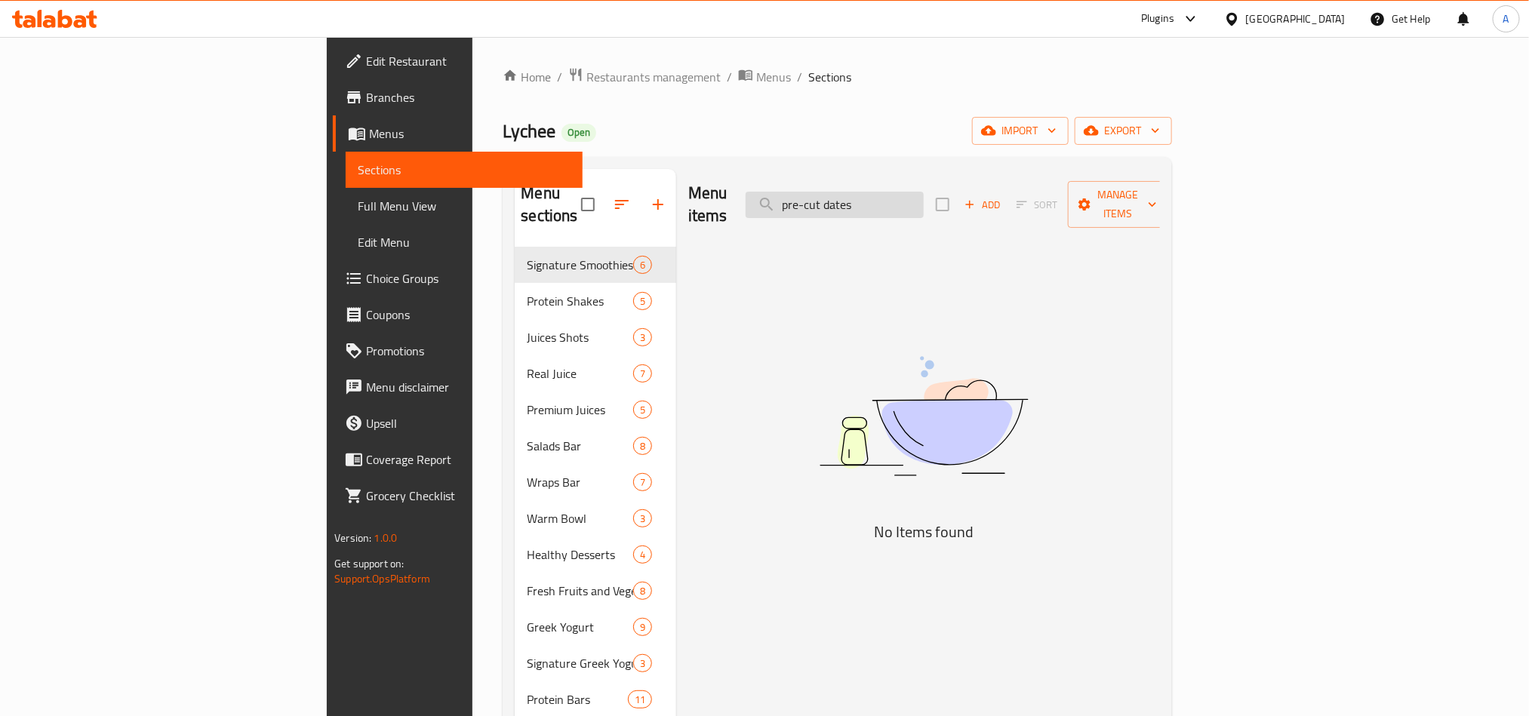
click at [924, 195] on input "pre-cut dates" at bounding box center [835, 205] width 178 height 26
click at [924, 198] on input "cut dates" at bounding box center [835, 205] width 178 height 26
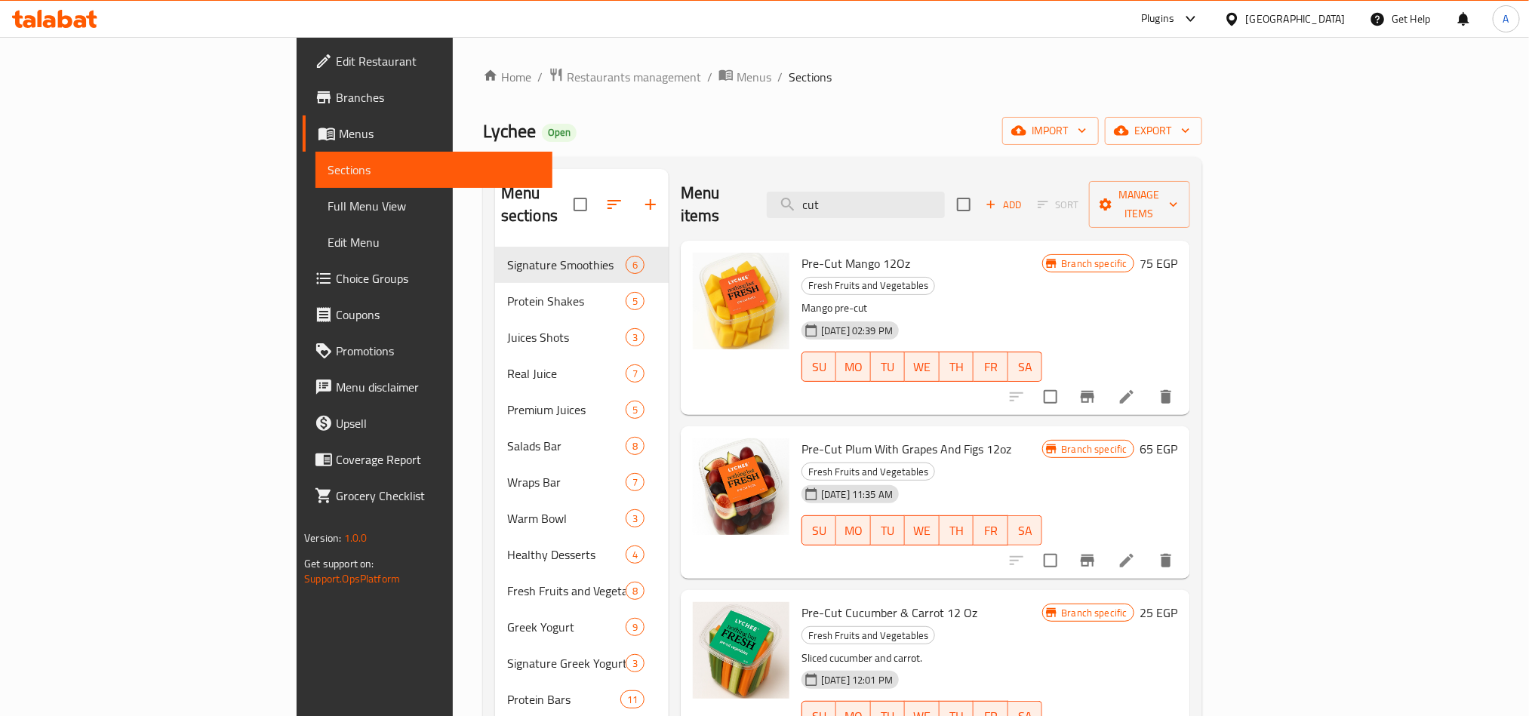
type input "cut"
click at [1240, 18] on icon at bounding box center [1232, 19] width 16 height 16
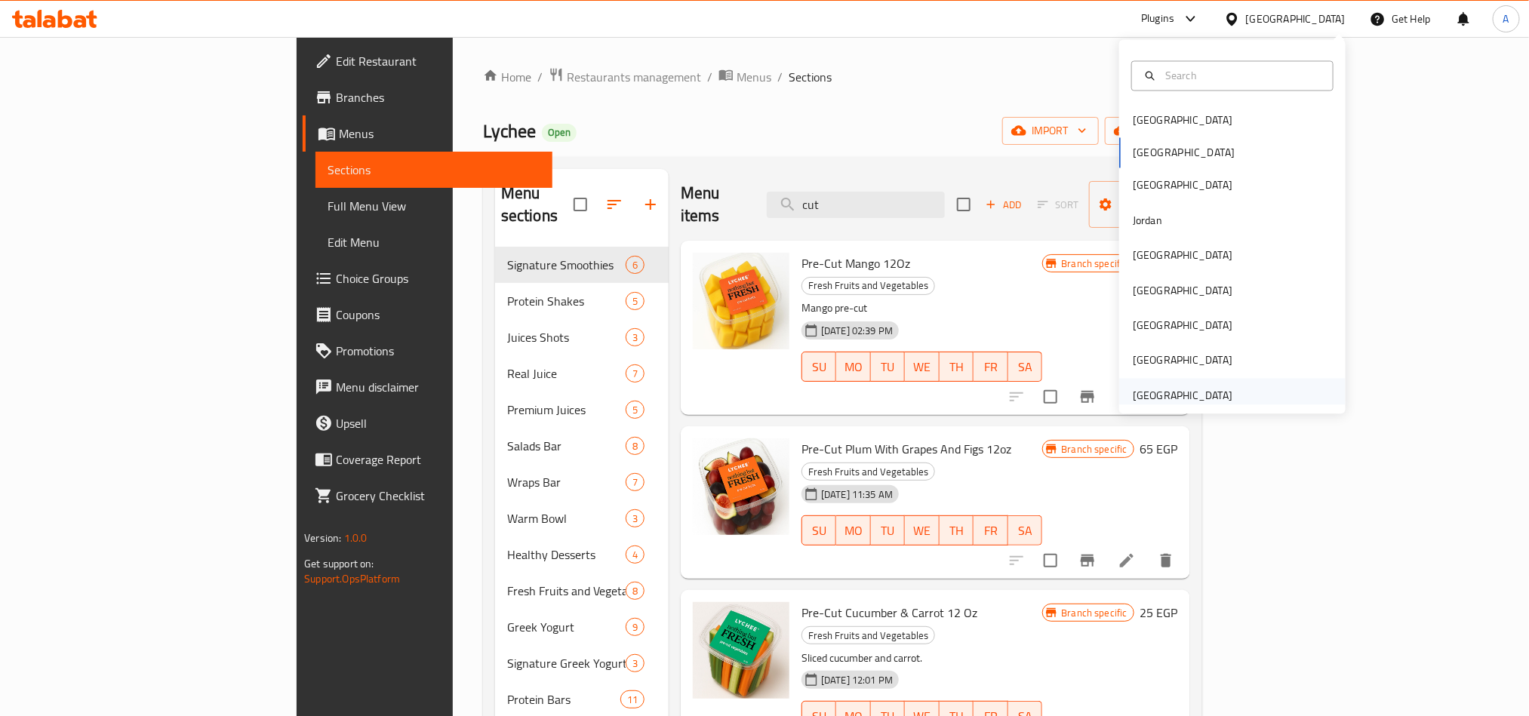
click at [1137, 385] on div "[GEOGRAPHIC_DATA]" at bounding box center [1183, 395] width 124 height 35
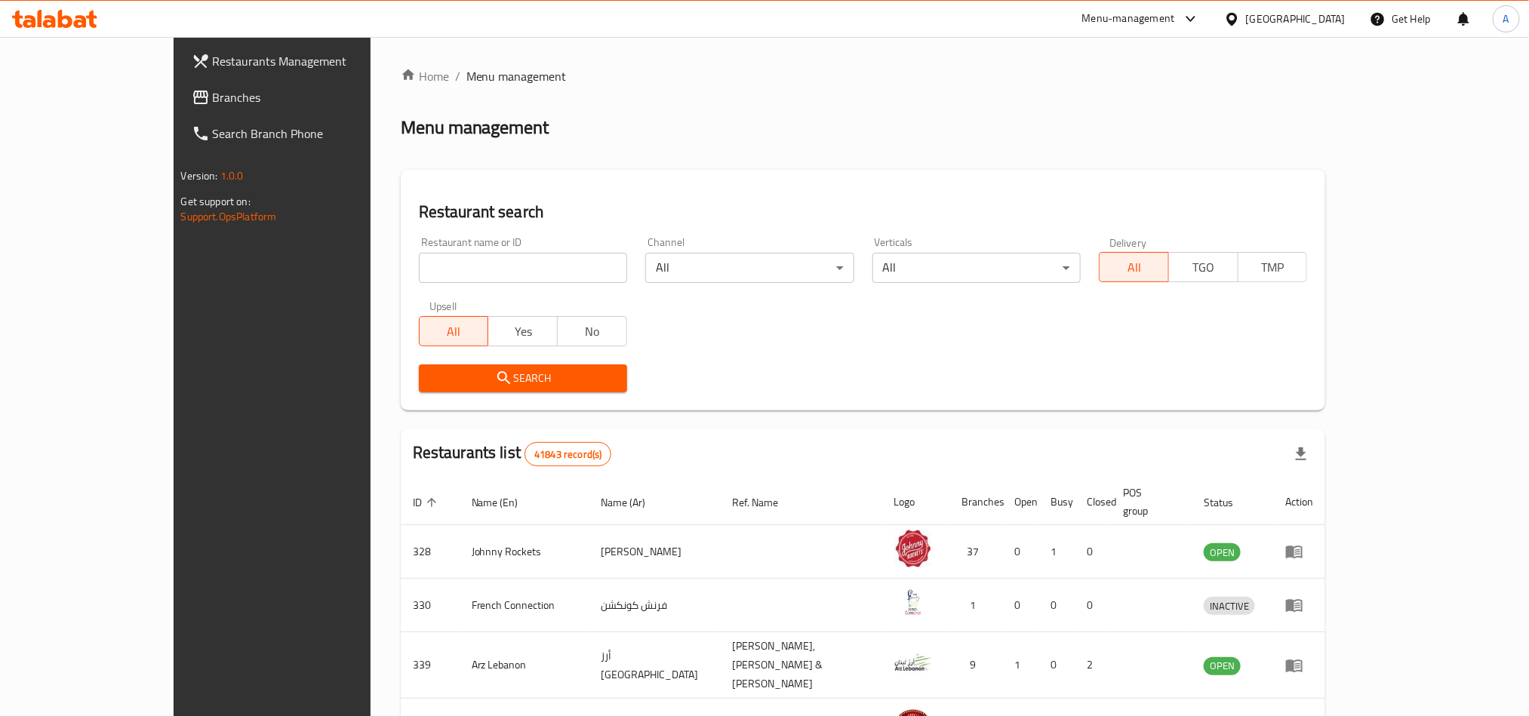
click at [213, 94] on span "Branches" at bounding box center [315, 97] width 204 height 18
